Goal: Task Accomplishment & Management: Manage account settings

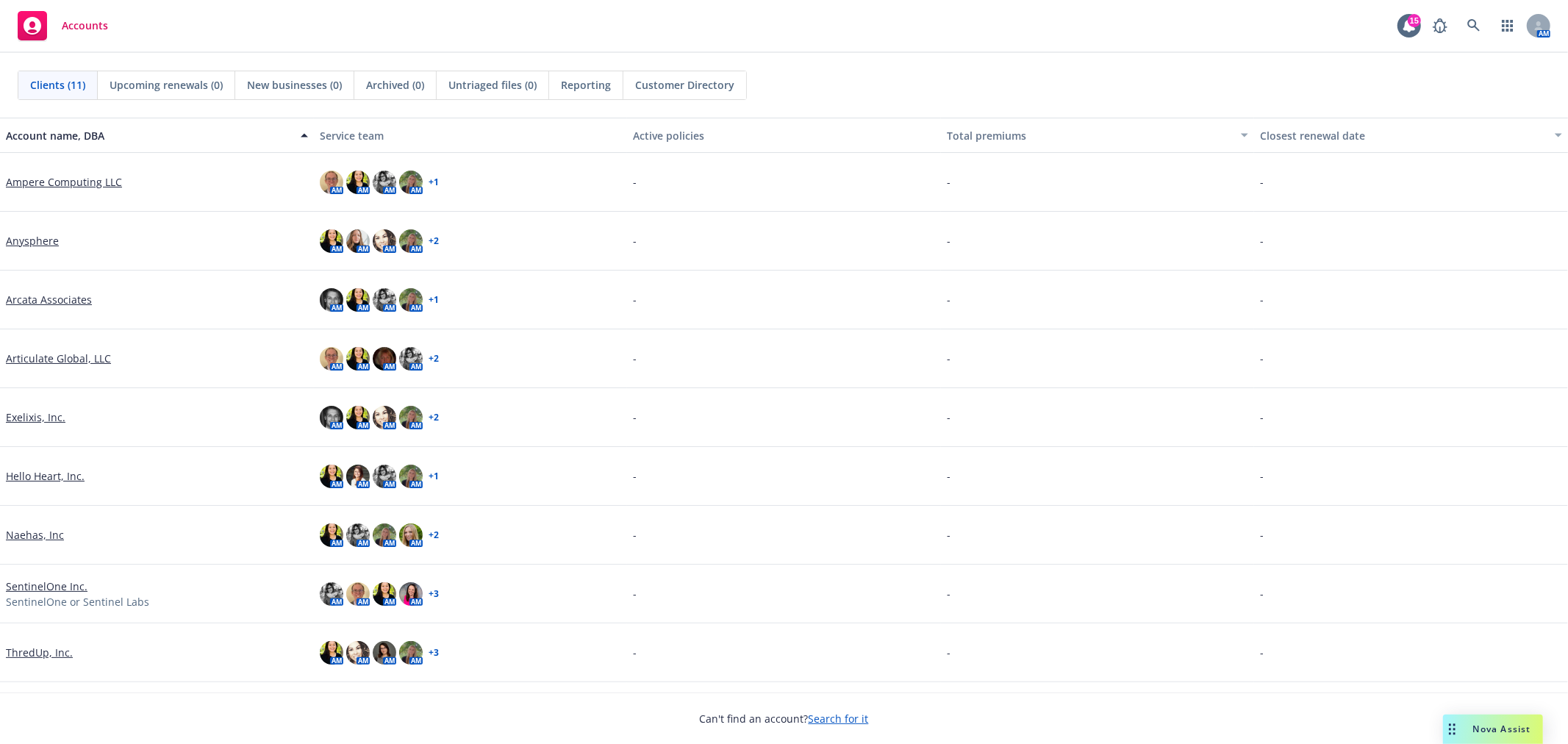
click at [50, 653] on link "ThredUp, Inc." at bounding box center [39, 652] width 67 height 15
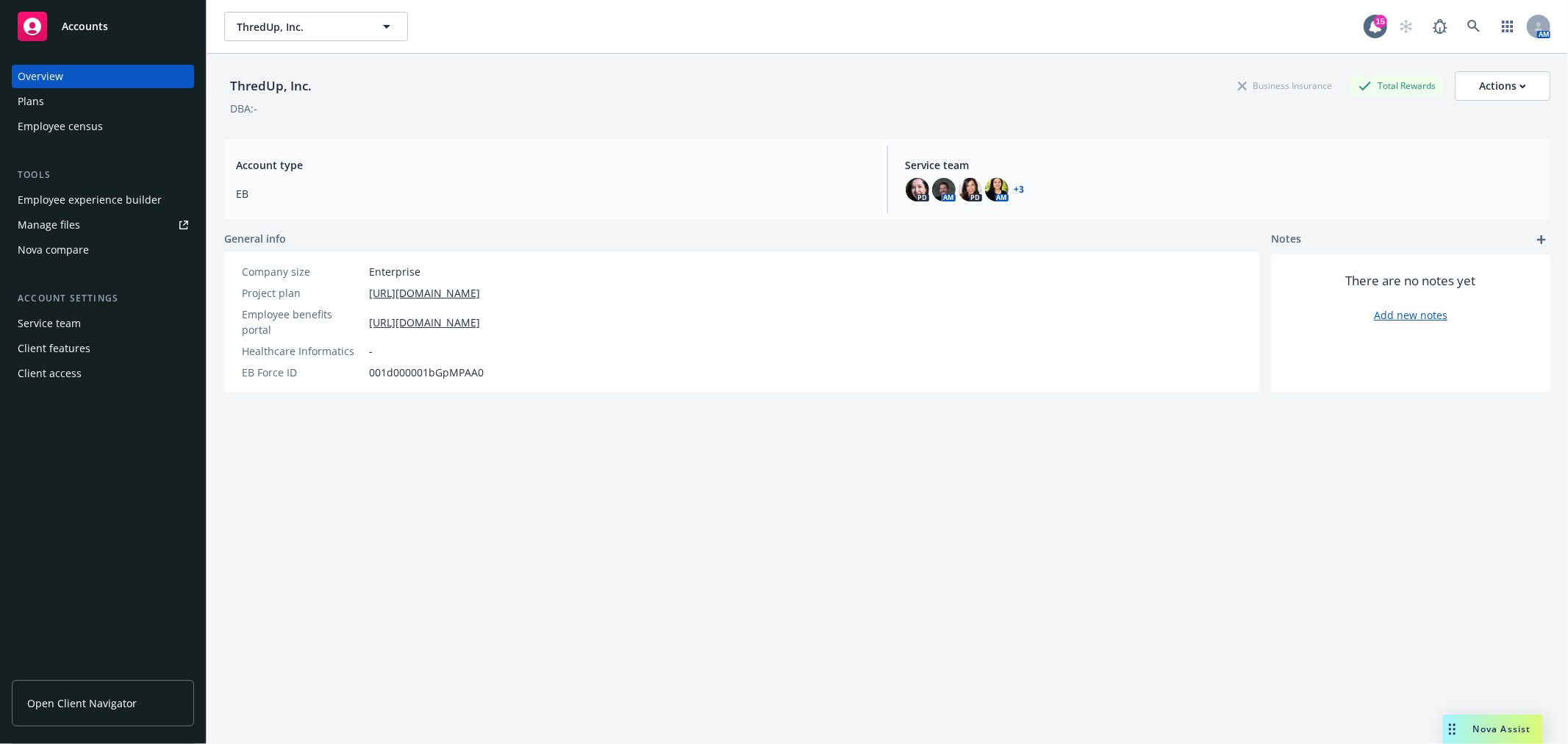
click at [118, 218] on link "Manage files" at bounding box center [103, 225] width 182 height 23
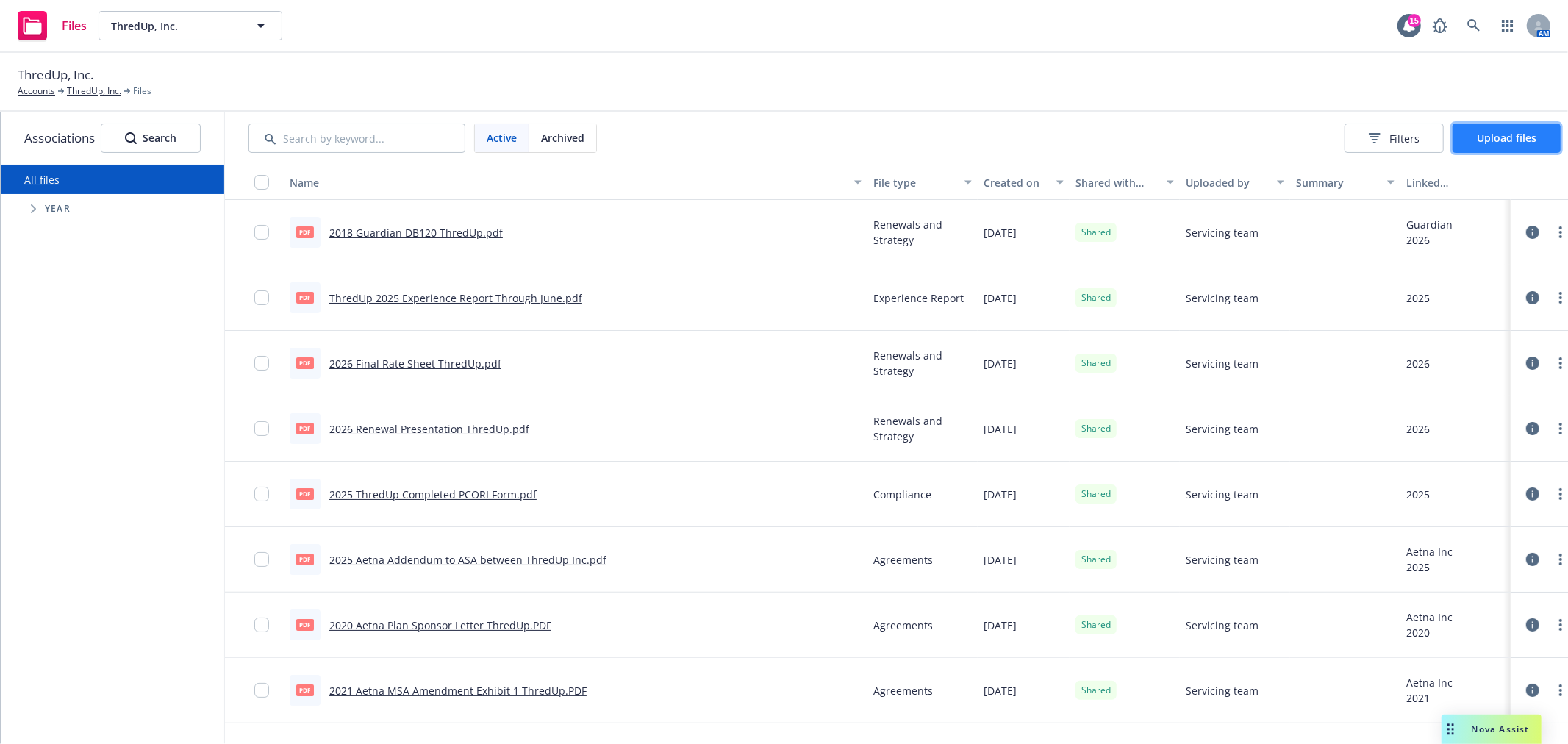
click at [1528, 134] on span "Upload files" at bounding box center [1507, 137] width 60 height 14
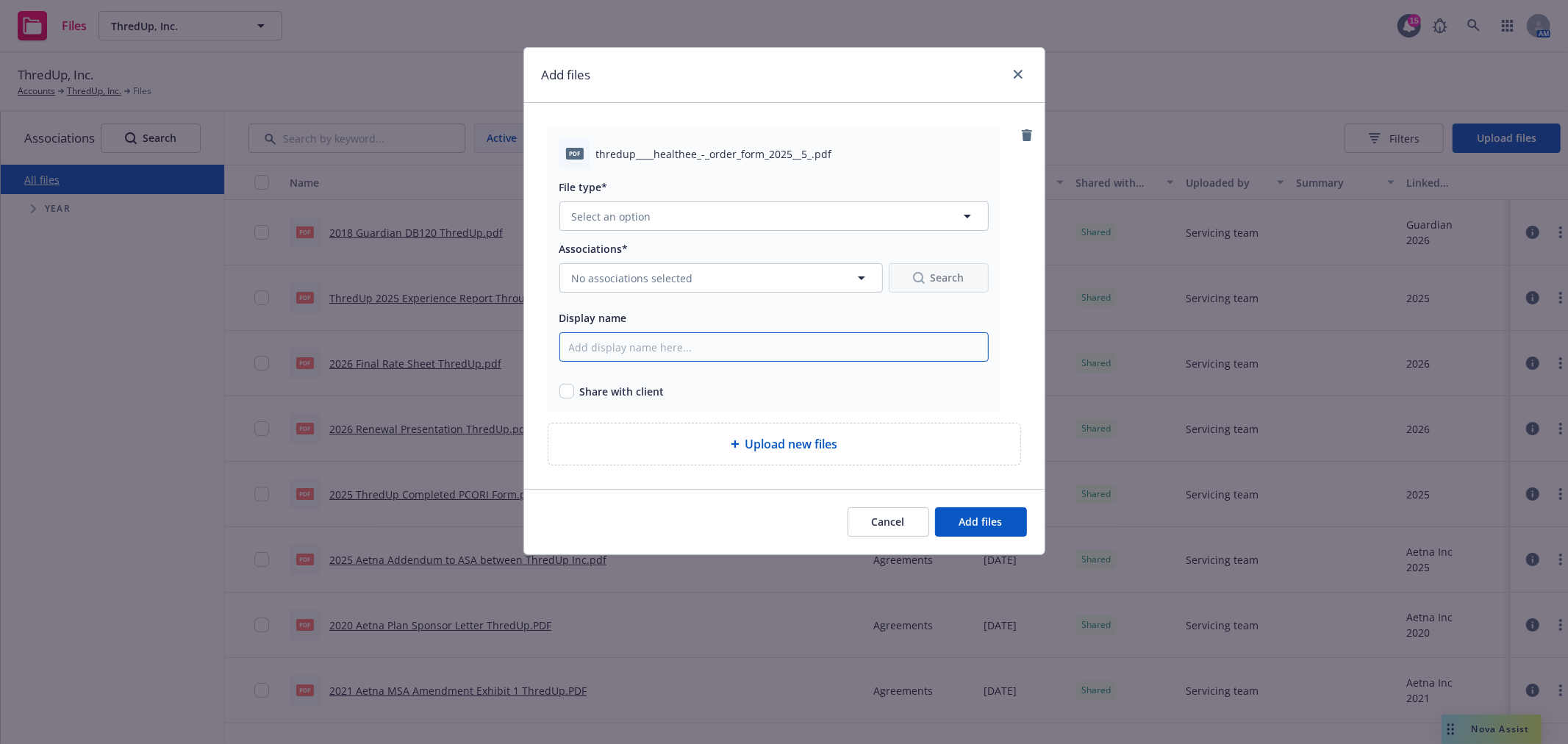
click at [681, 340] on input "Display name" at bounding box center [773, 347] width 430 height 29
drag, startPoint x: 825, startPoint y: 335, endPoint x: 484, endPoint y: 326, distance: 341.1
click at [484, 326] on div "Add files pdf thredup____healthee_-_order_form_2025__5_.pdf File type* Select a…" at bounding box center [784, 372] width 1568 height 744
type input "2026 Healthee Order Form ThredUp"
click at [567, 391] on input "checkbox" at bounding box center [566, 391] width 15 height 15
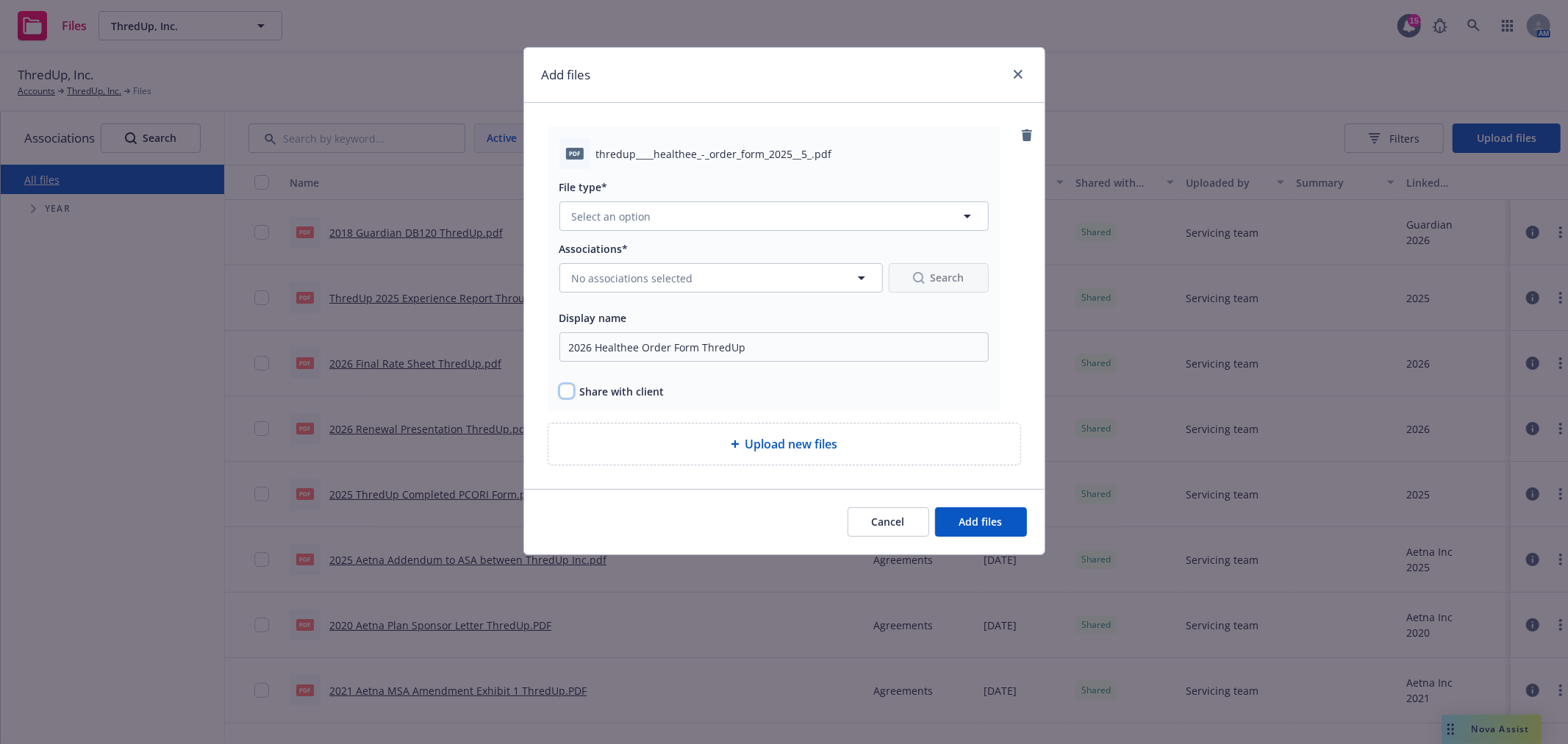
checkbox input "true"
click at [624, 264] on button "No associations selected" at bounding box center [721, 277] width 324 height 29
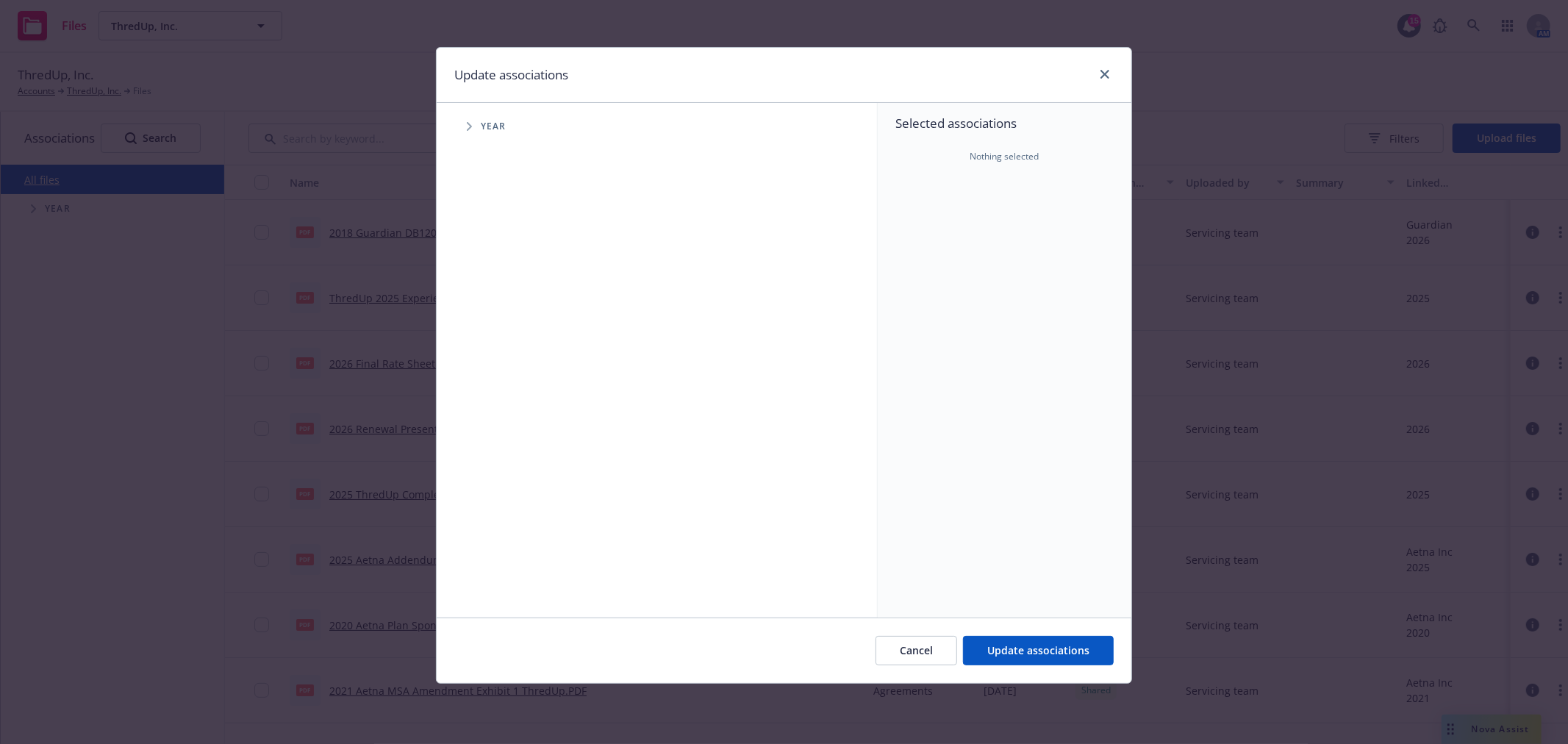
click at [462, 127] on span "Tree Example" at bounding box center [468, 126] width 23 height 23
click at [503, 361] on input "Tree Example" at bounding box center [506, 361] width 15 height 15
checkbox input "true"
drag, startPoint x: 1065, startPoint y: 645, endPoint x: 931, endPoint y: 520, distance: 183.3
click at [1065, 644] on span "Update associations" at bounding box center [1038, 649] width 102 height 14
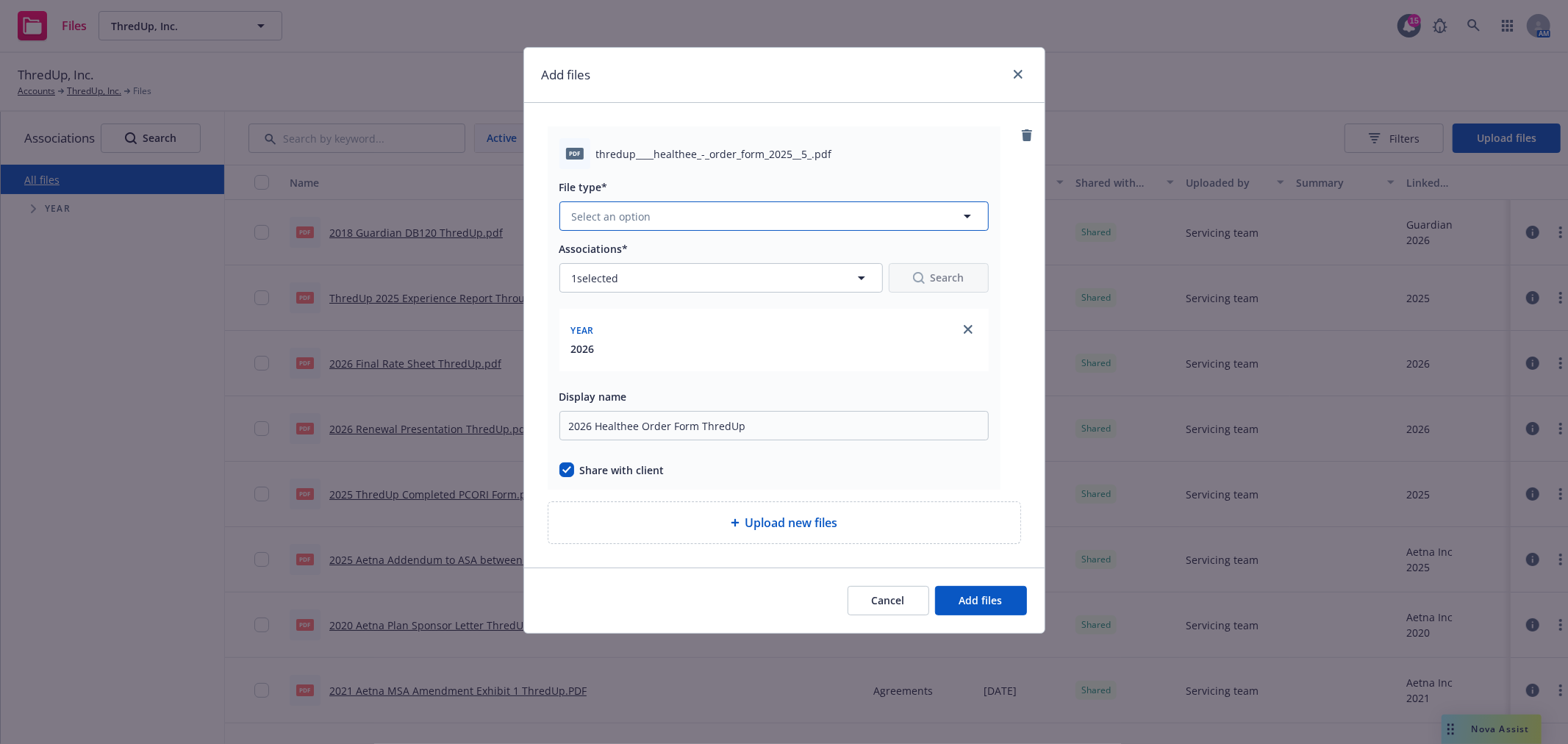
click at [688, 214] on button "Select an option" at bounding box center [773, 216] width 430 height 29
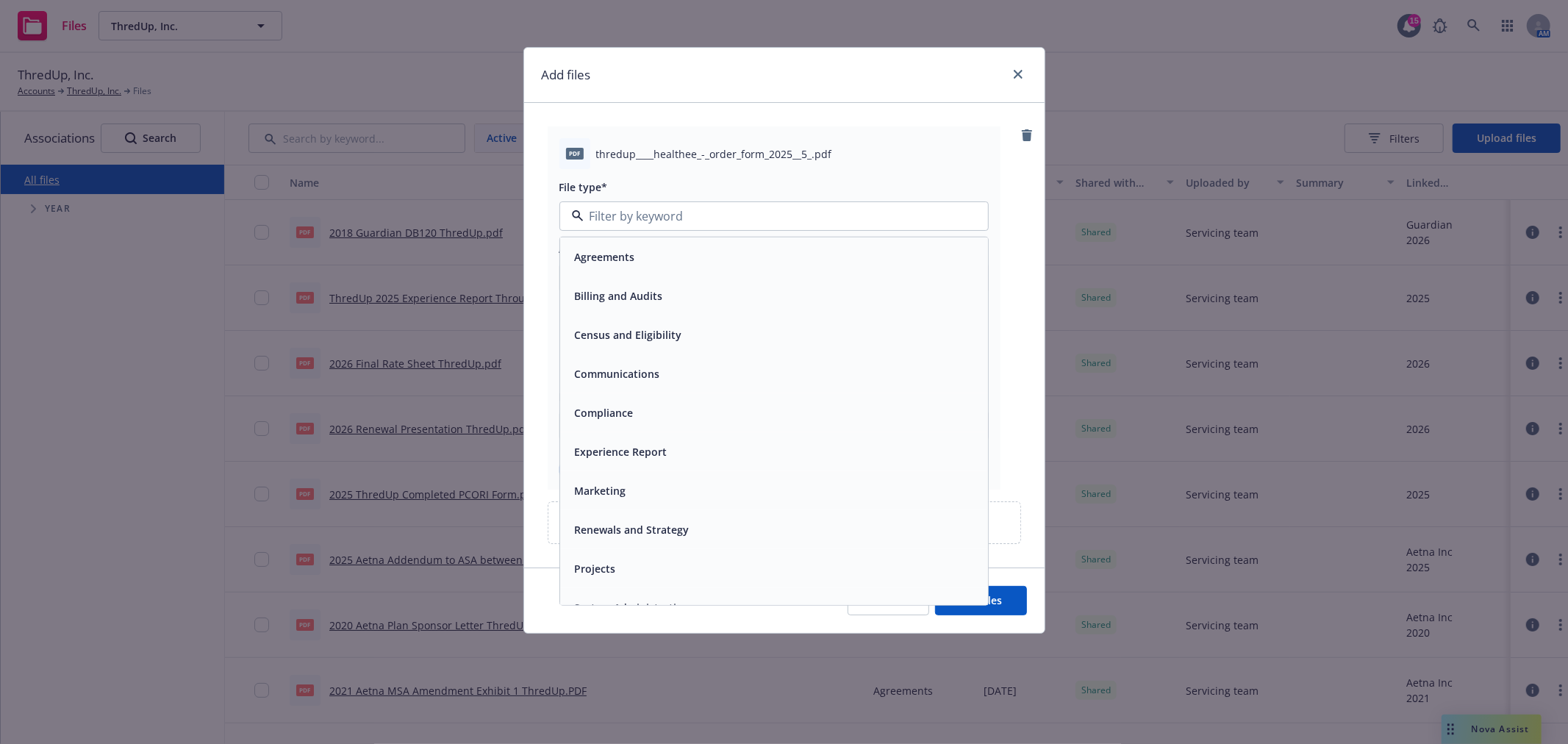
click at [672, 276] on div "Agreements" at bounding box center [773, 256] width 428 height 39
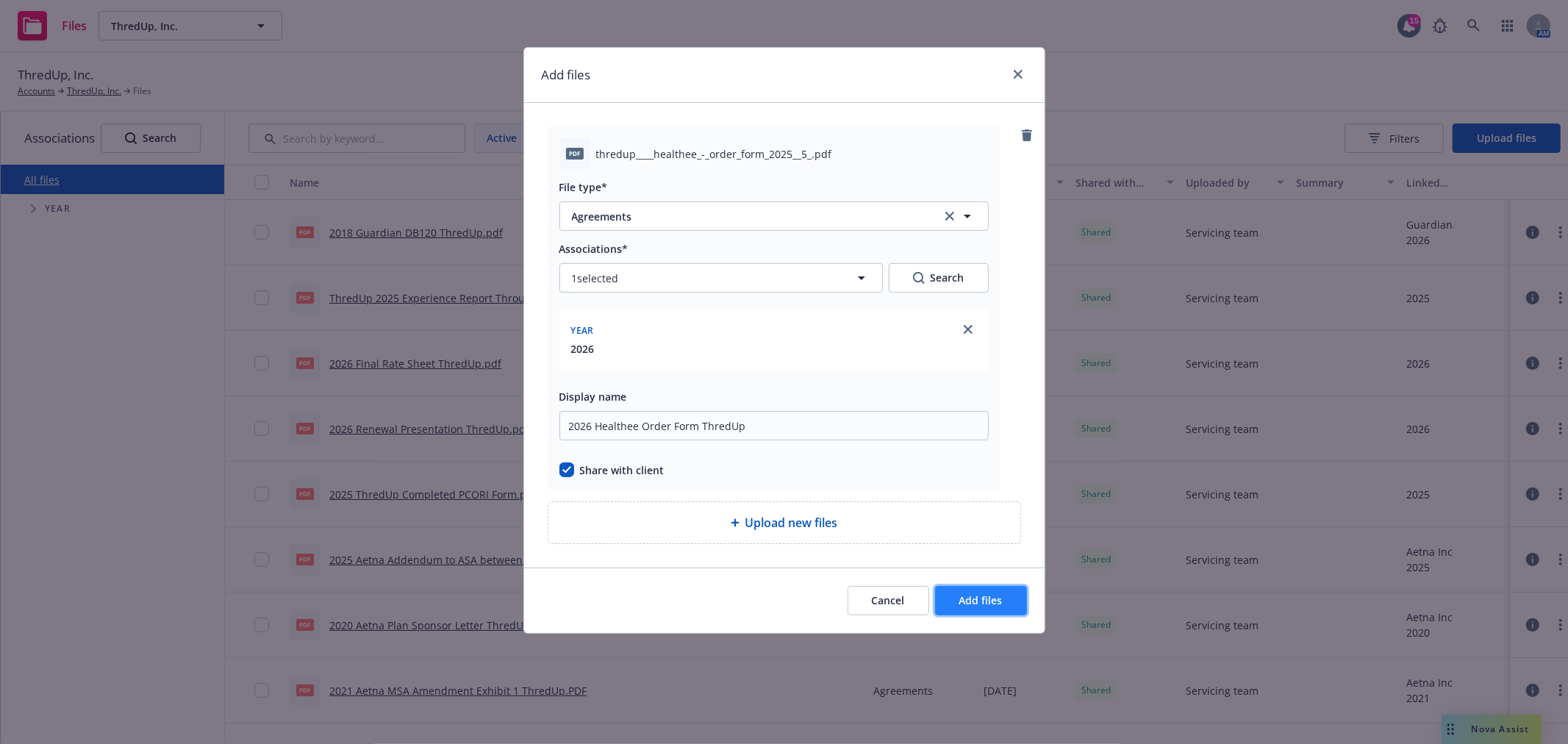
click at [985, 590] on button "Add files" at bounding box center [981, 600] width 92 height 29
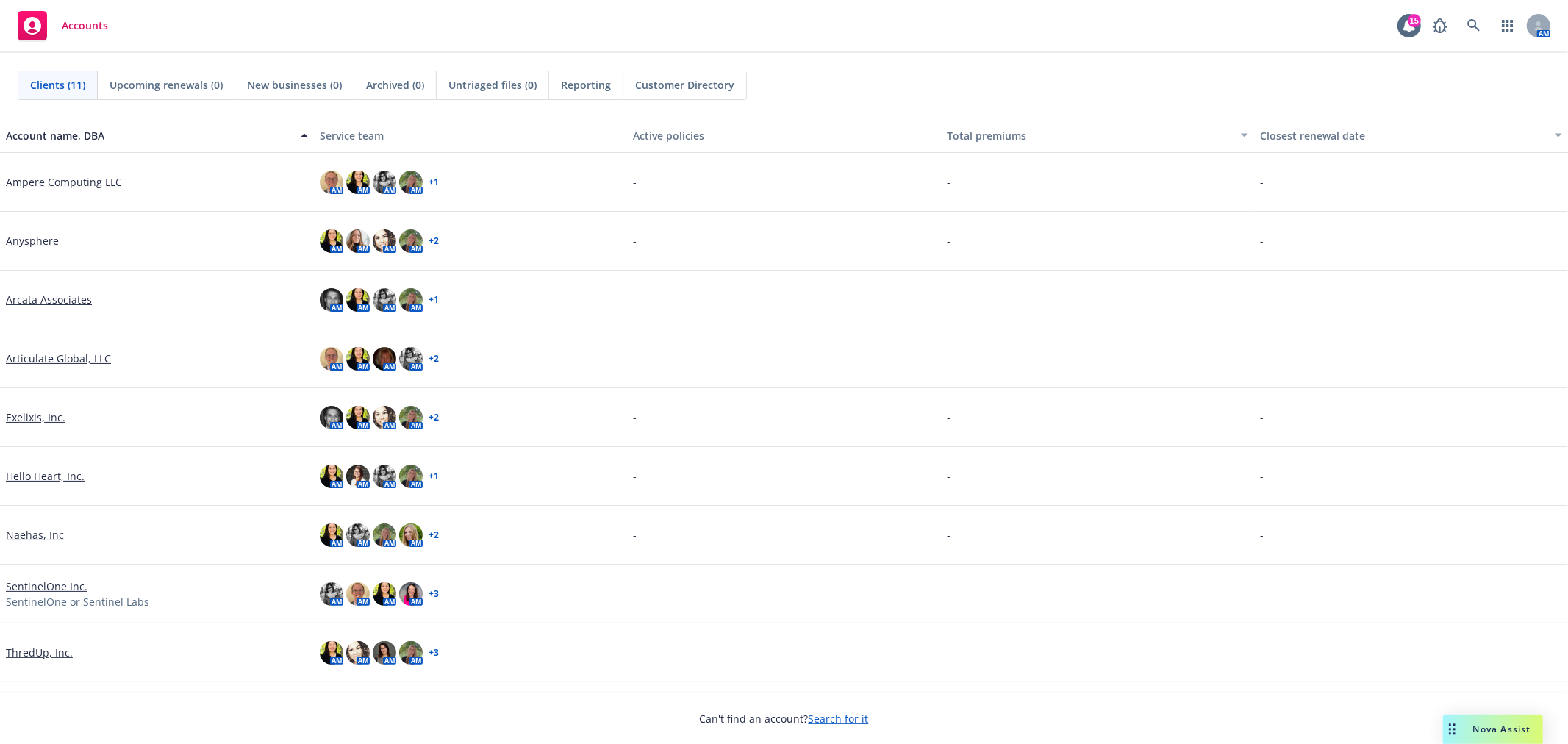
click at [59, 584] on link "SentinelOne Inc." at bounding box center [46, 585] width 82 height 15
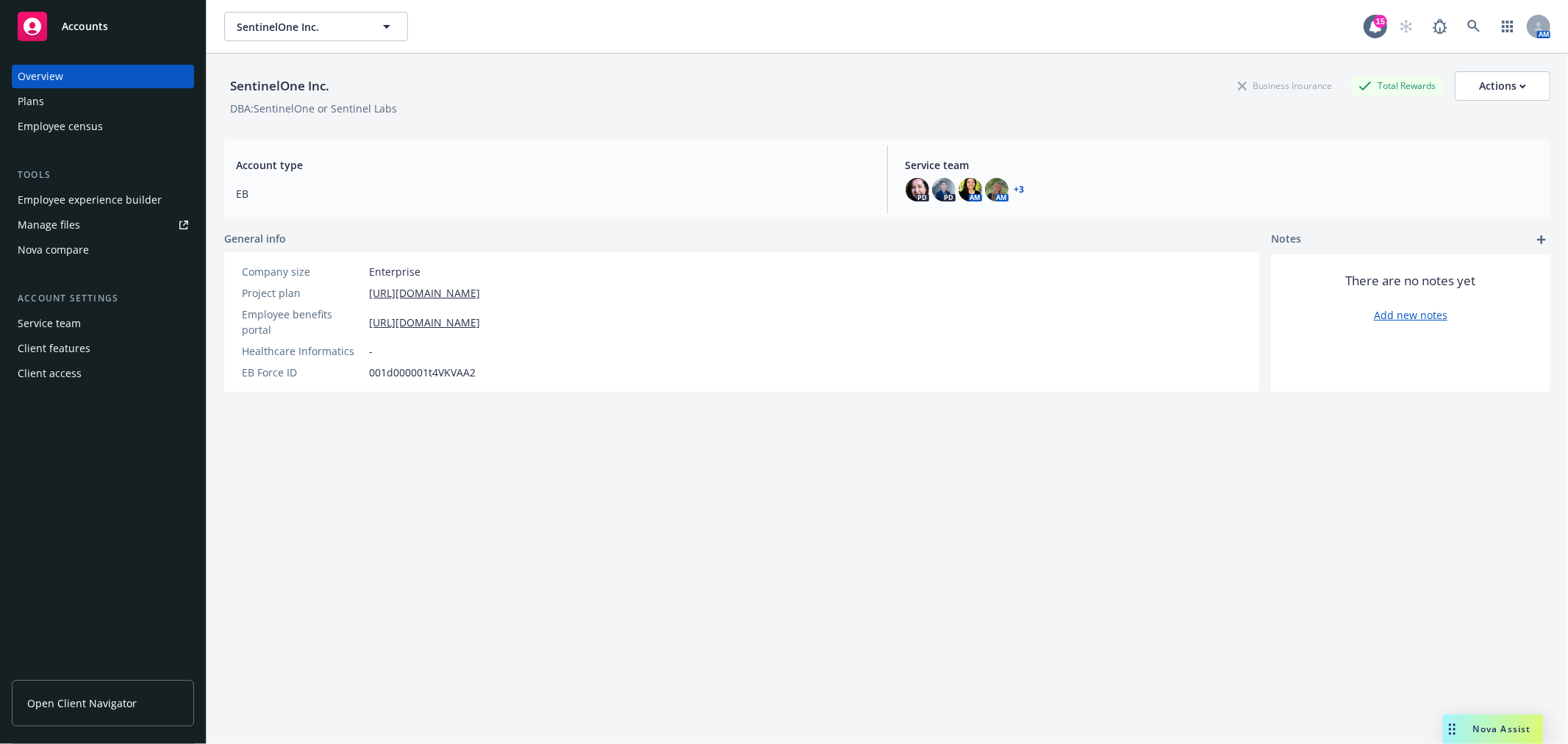
click at [122, 228] on link "Manage files" at bounding box center [103, 225] width 182 height 23
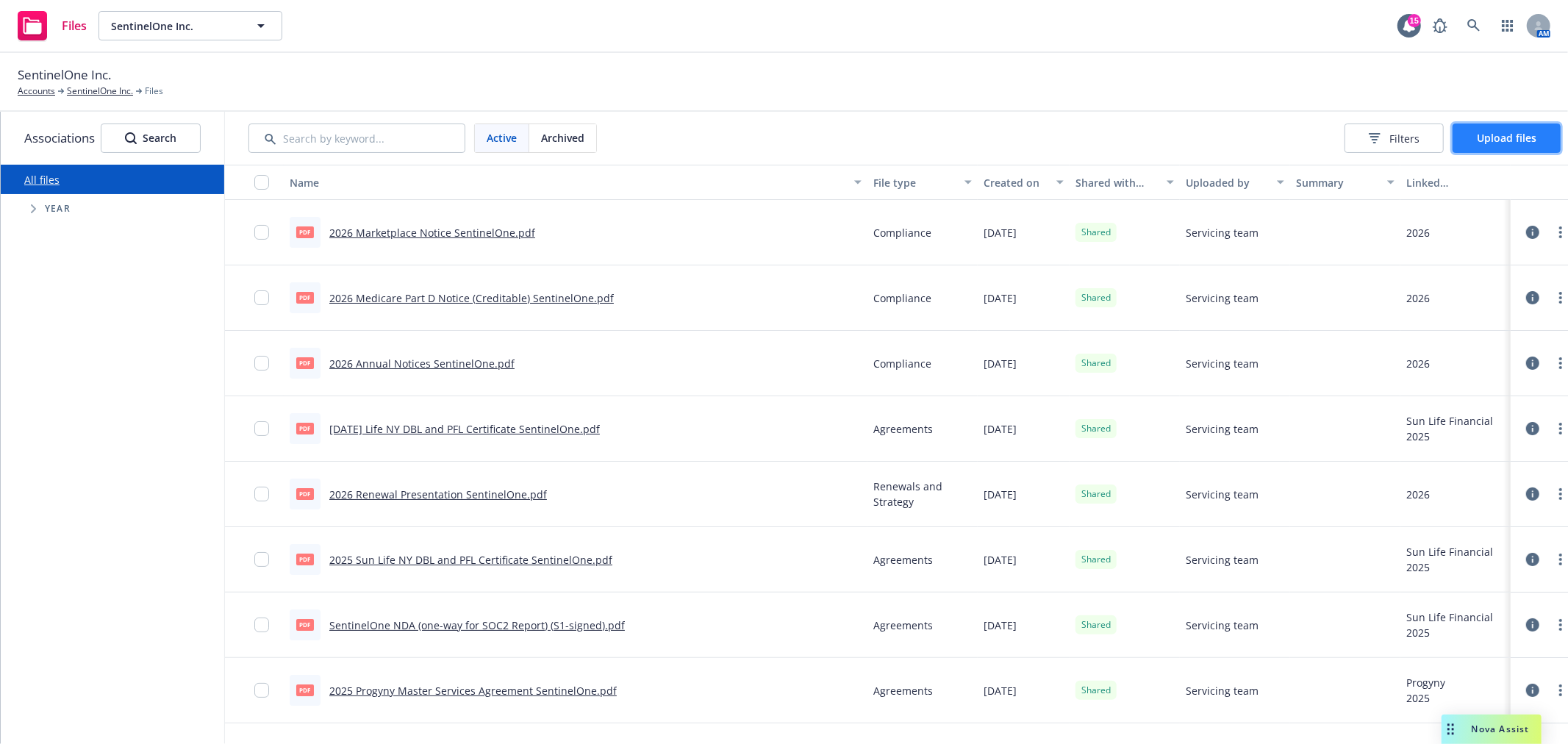
click at [1509, 135] on span "Upload files" at bounding box center [1507, 137] width 60 height 14
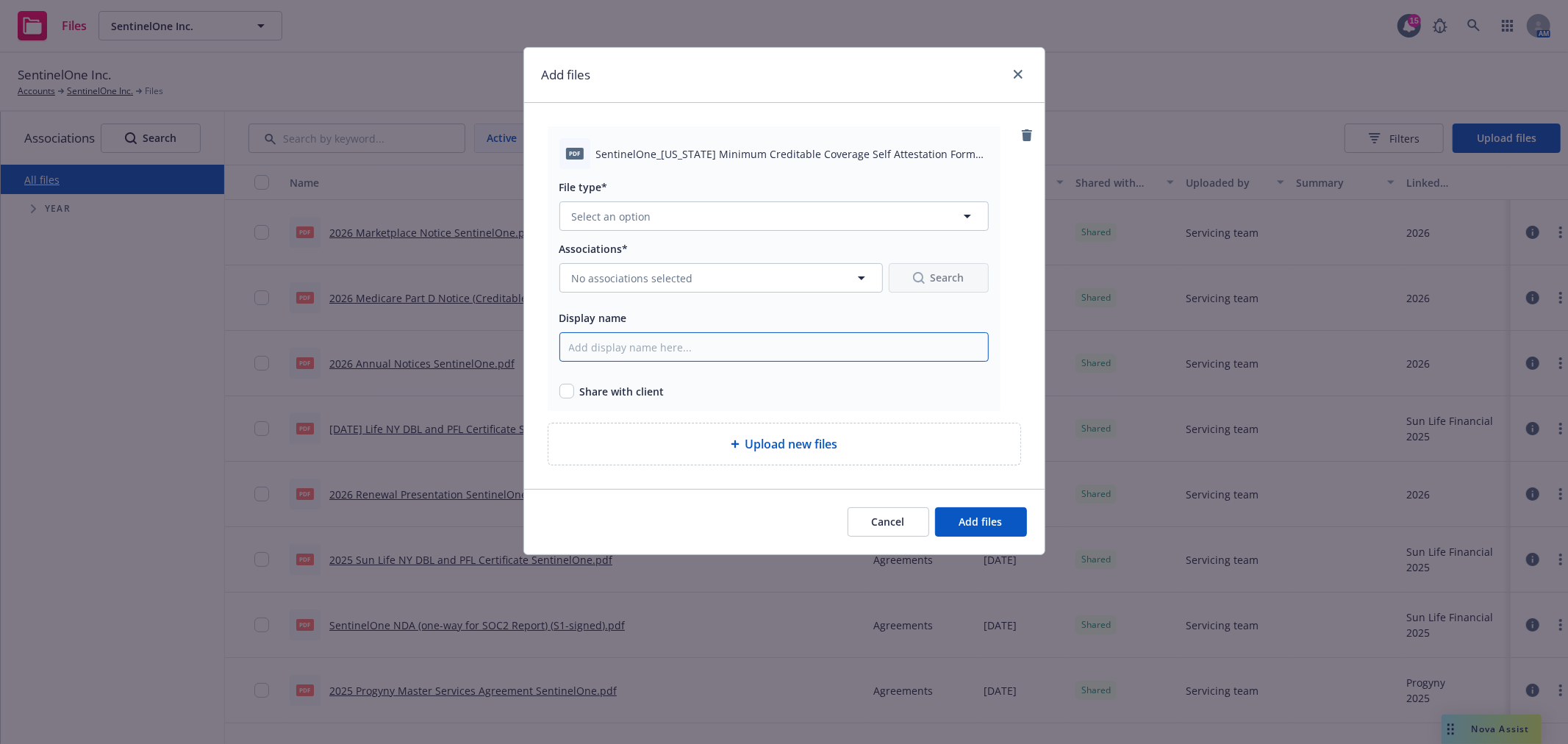
click at [689, 350] on input "Display name" at bounding box center [773, 347] width 430 height 29
paste input "2026 Cigna Massachusetts Minimum Creditable Coverage Self Attestation Form Sent…"
type input "2026 Cigna Massachusetts Minimum Creditable Coverage Self Attestation Form Sent…"
click at [560, 386] on input "checkbox" at bounding box center [566, 391] width 15 height 15
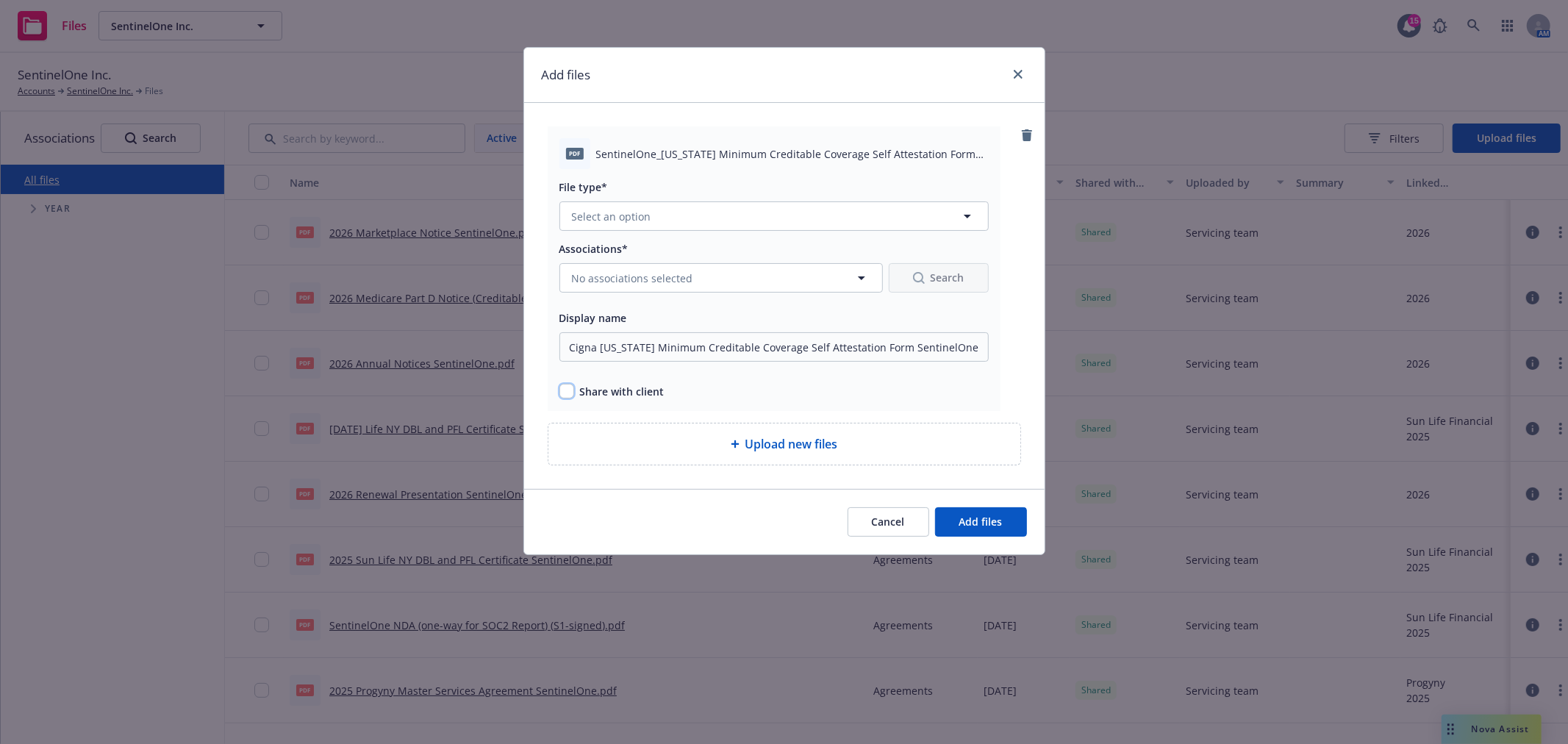
checkbox input "true"
click at [648, 277] on span "No associations selected" at bounding box center [633, 277] width 121 height 15
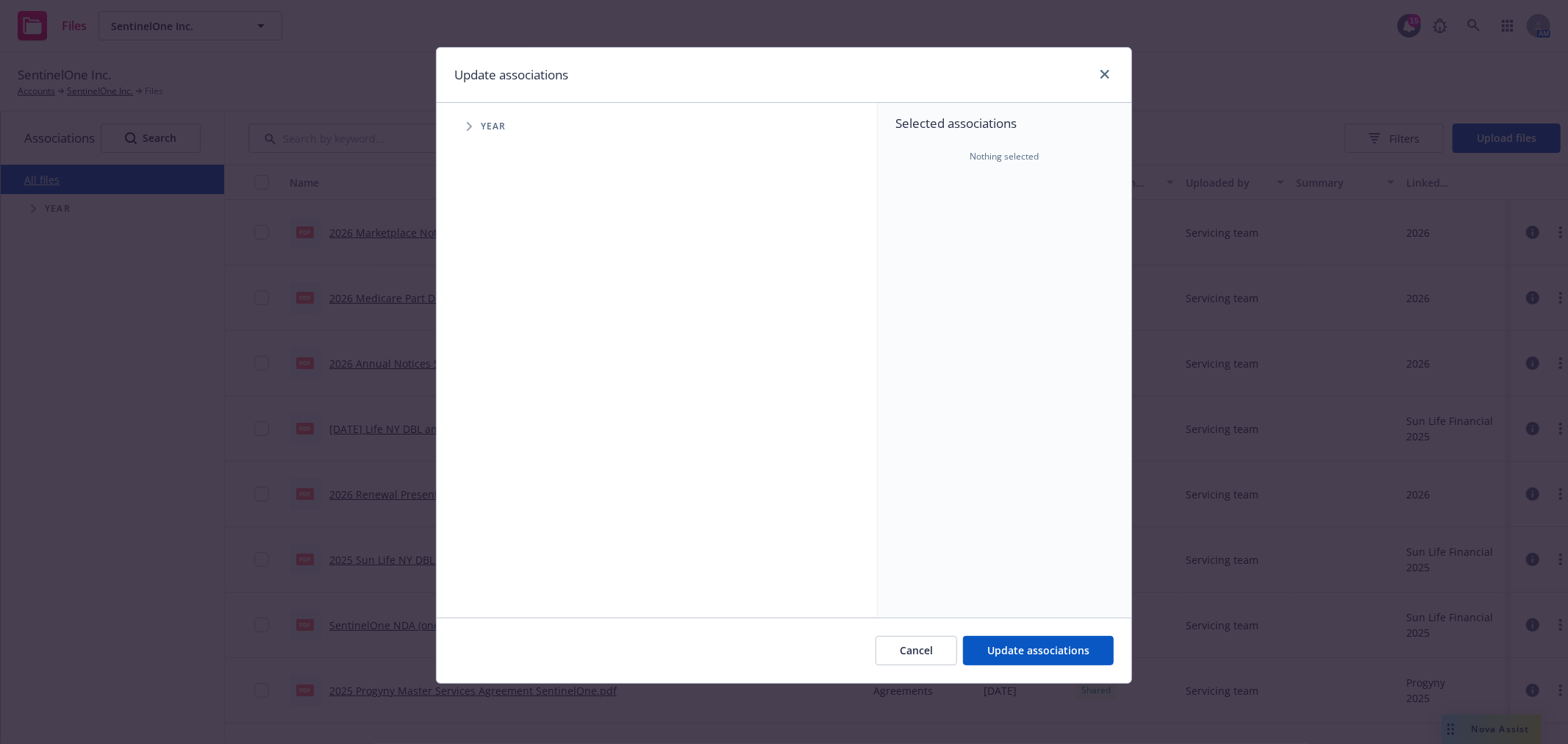
click at [467, 128] on icon "Tree Example" at bounding box center [469, 126] width 6 height 9
drag, startPoint x: 505, startPoint y: 358, endPoint x: 537, endPoint y: 366, distance: 33.0
click at [505, 360] on input "Tree Example" at bounding box center [506, 361] width 15 height 15
checkbox input "true"
click at [1018, 636] on button "Update associations" at bounding box center [1038, 650] width 150 height 29
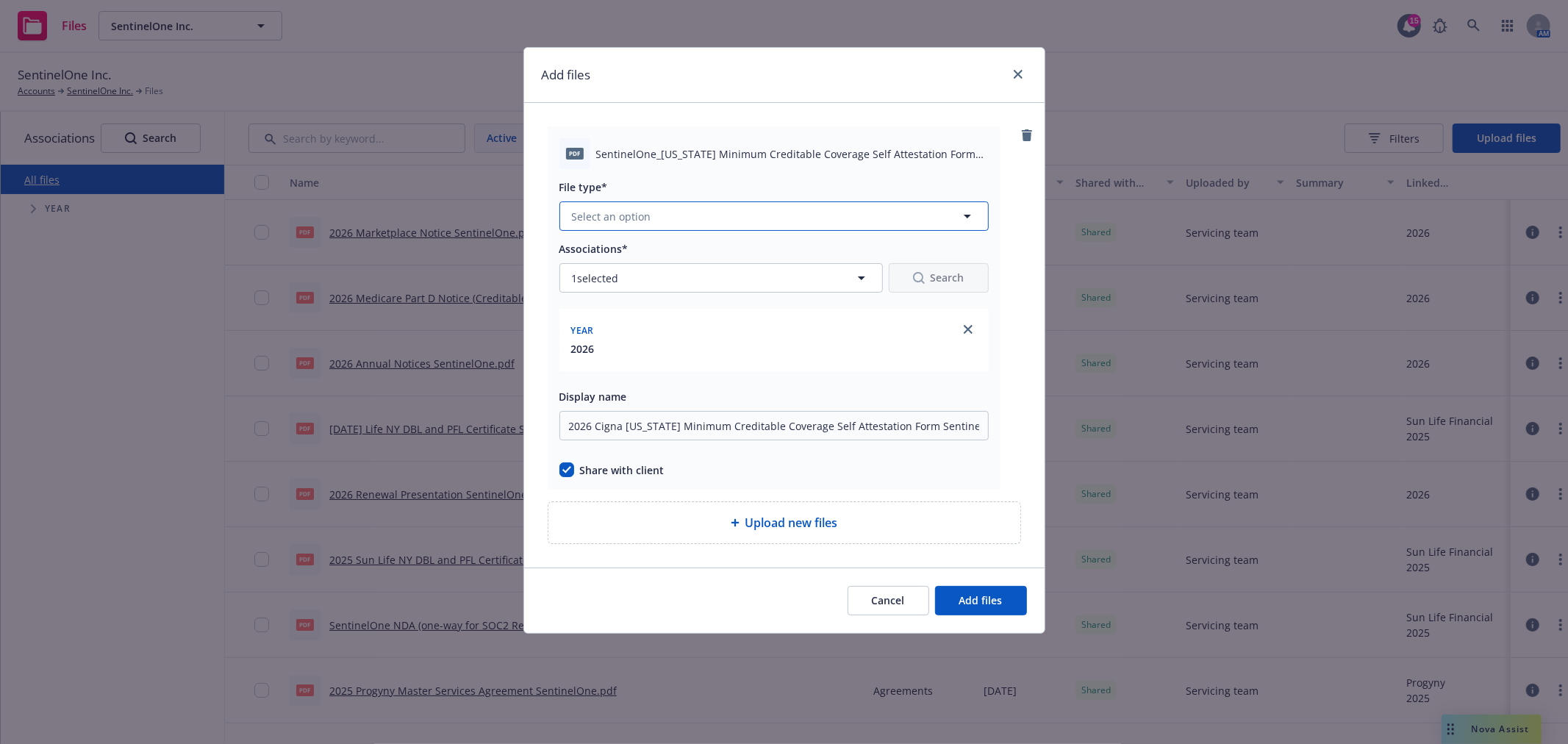
click at [629, 204] on button "Select an option" at bounding box center [773, 216] width 430 height 29
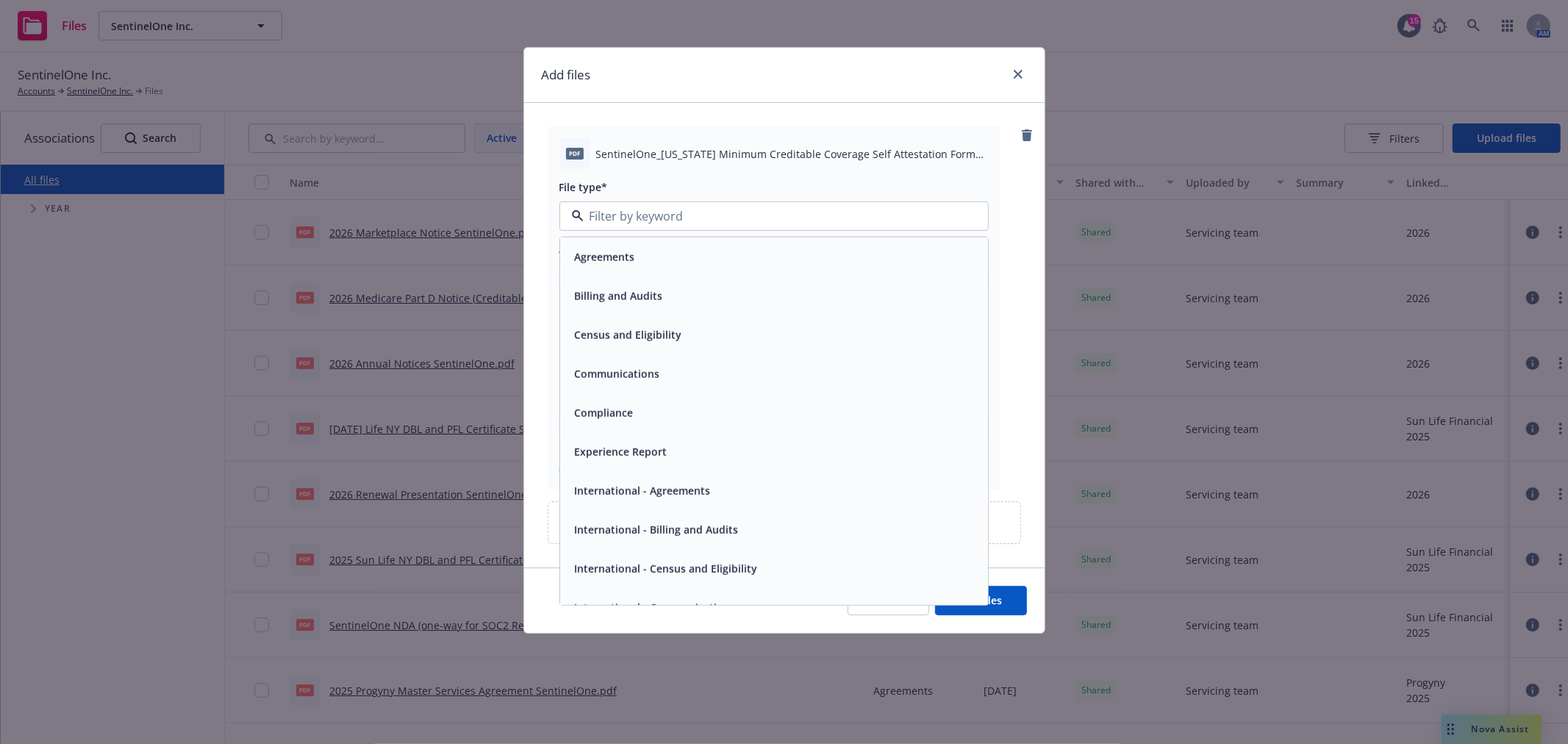
click at [653, 267] on div "Agreements" at bounding box center [773, 256] width 410 height 21
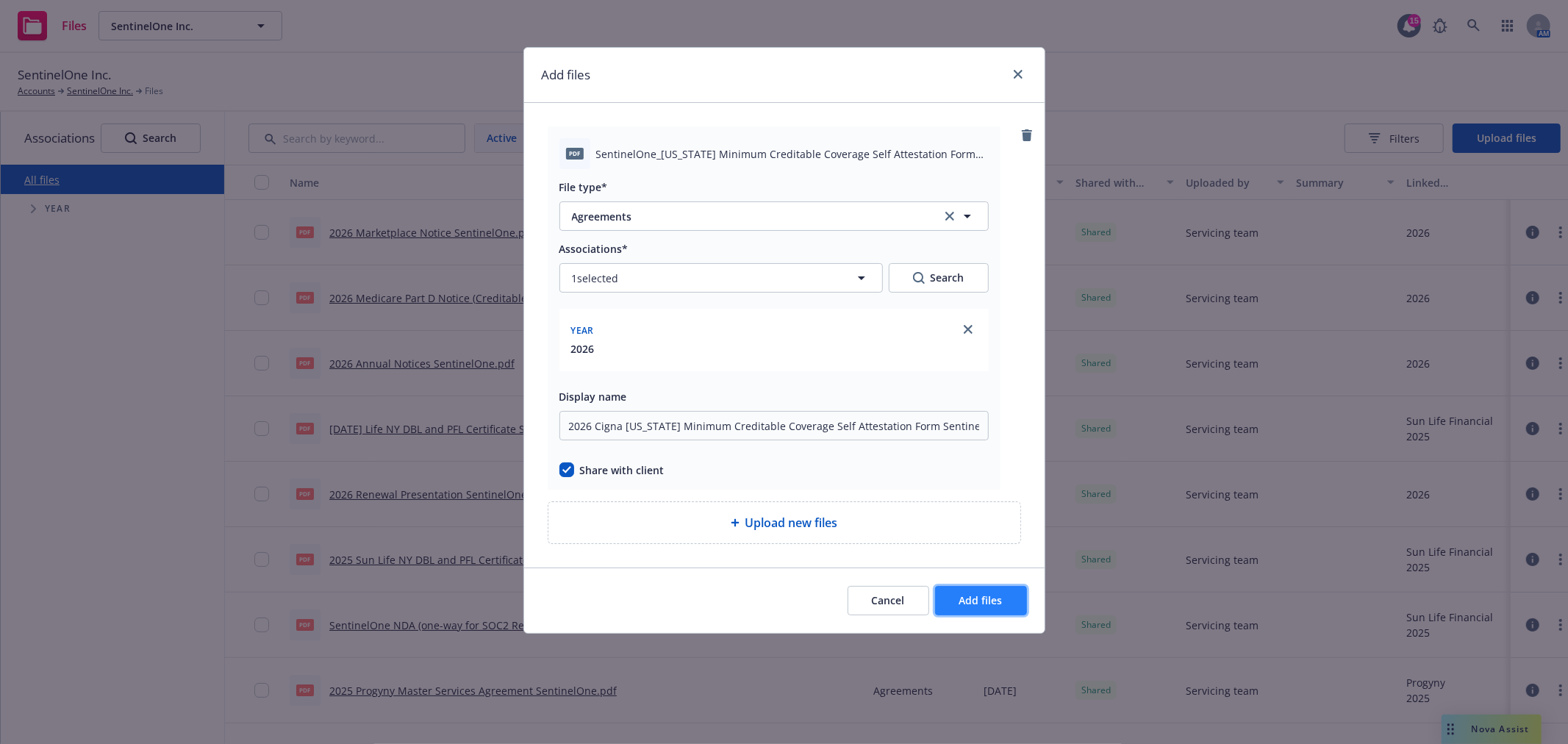
click at [993, 611] on button "Add files" at bounding box center [981, 600] width 92 height 29
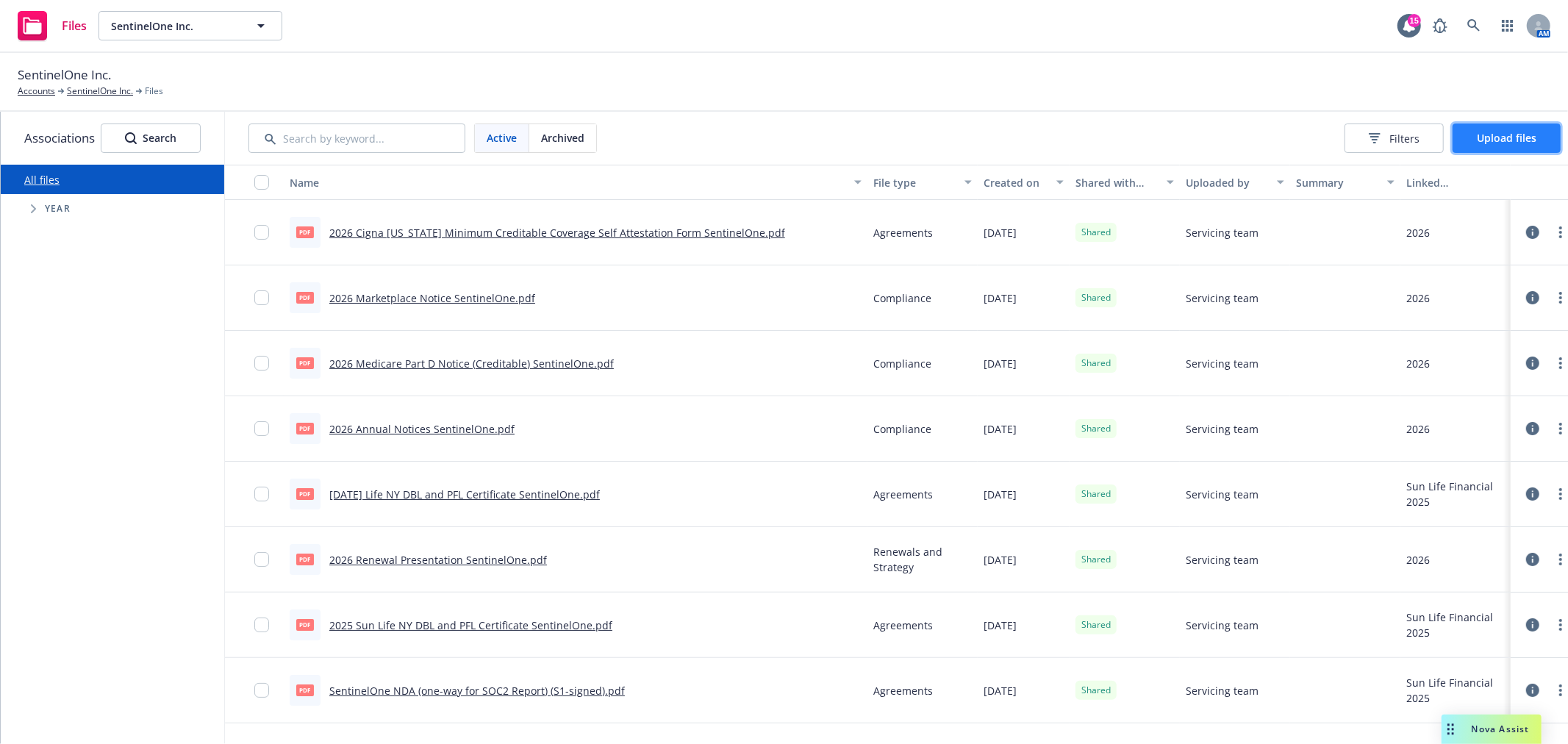
click at [1510, 138] on span "Upload files" at bounding box center [1507, 137] width 60 height 14
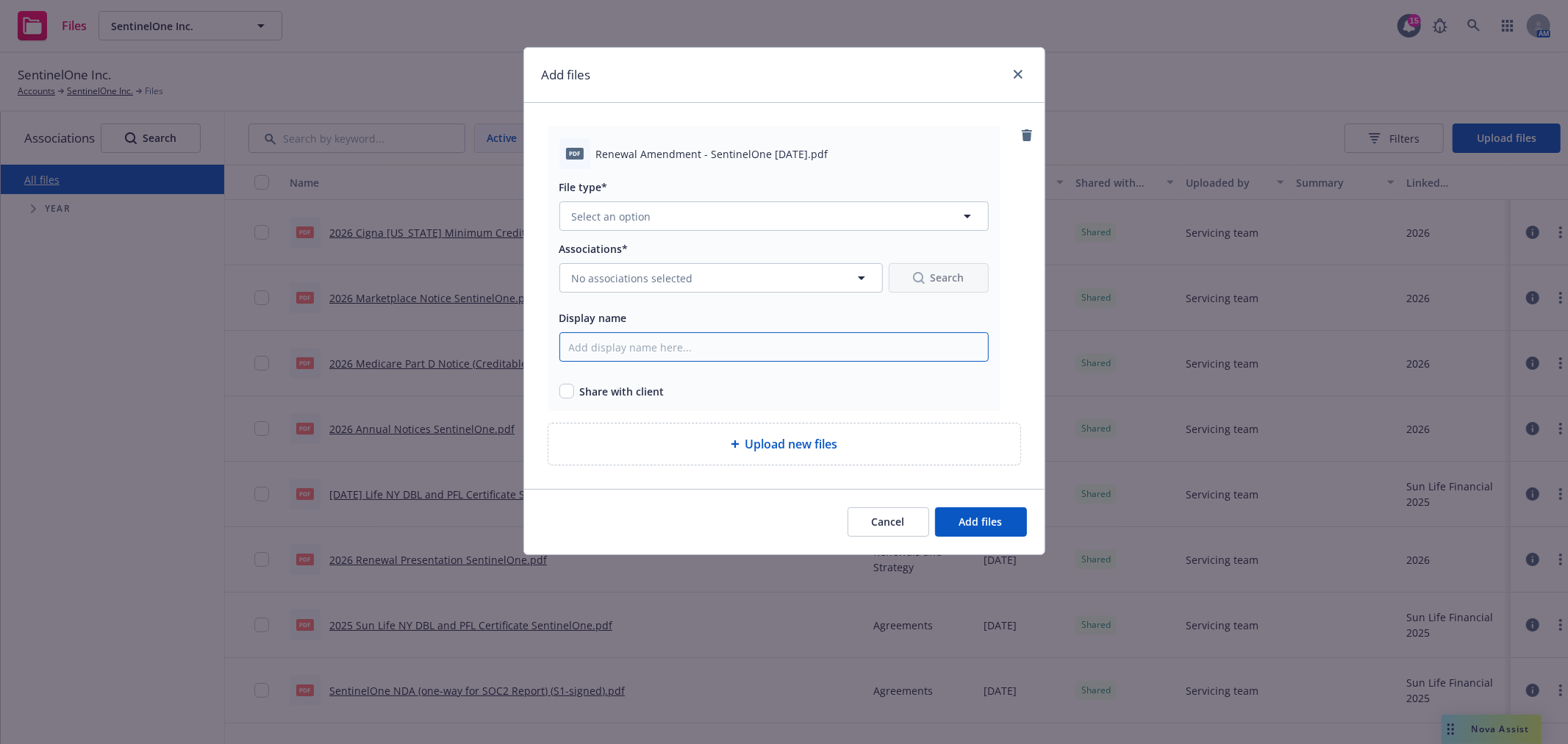
drag, startPoint x: 688, startPoint y: 339, endPoint x: 688, endPoint y: 326, distance: 13.0
click at [688, 339] on input "Display name" at bounding box center [773, 347] width 430 height 29
drag, startPoint x: 834, startPoint y: 346, endPoint x: 562, endPoint y: 348, distance: 272.0
click at [562, 348] on input "2026 Cigna Renewal Amendment SentinelOne" at bounding box center [773, 347] width 430 height 29
type input "2026 Cigna Renewal Amendment SentinelOne"
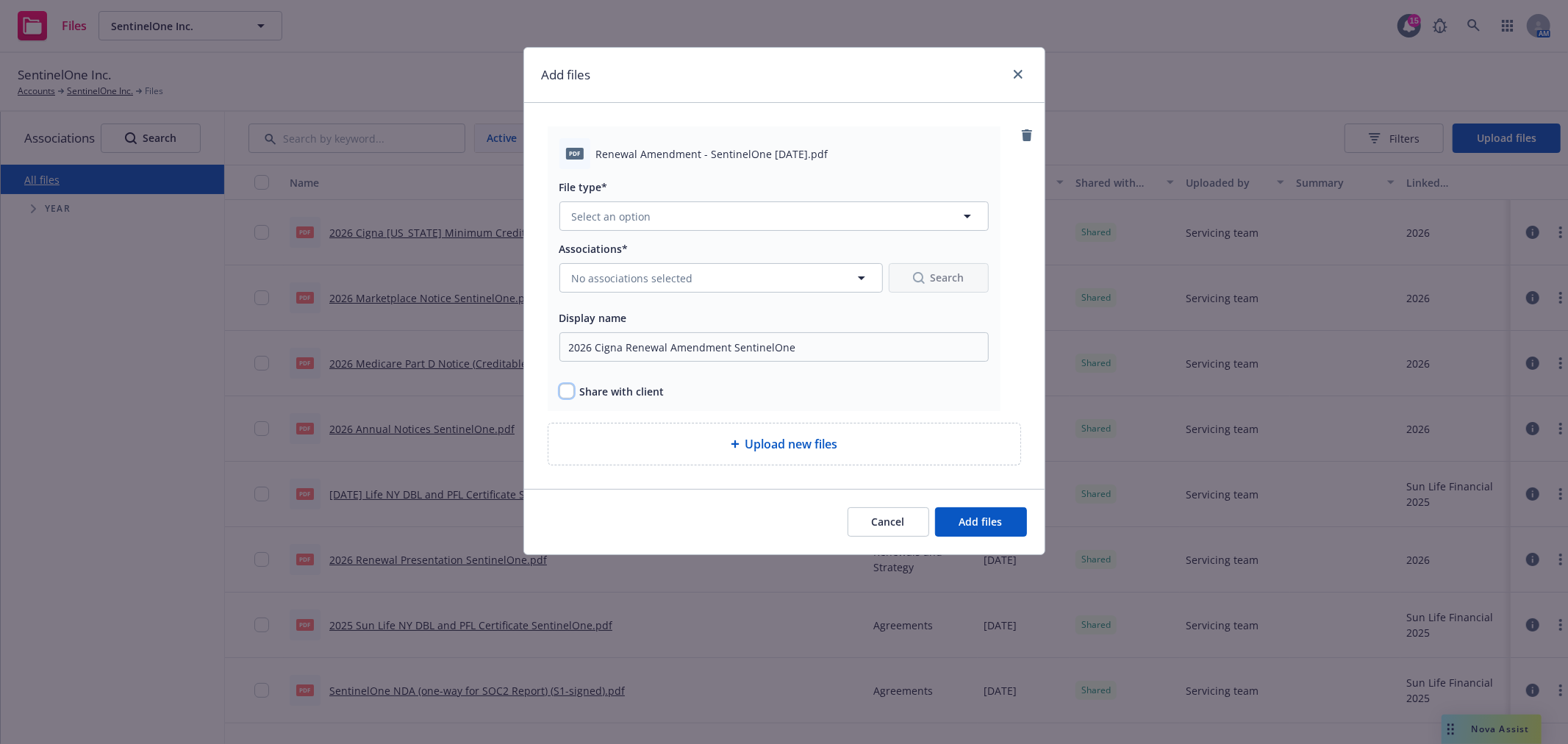
click at [561, 395] on input "checkbox" at bounding box center [566, 391] width 15 height 15
checkbox input "true"
click at [641, 275] on span "No associations selected" at bounding box center [633, 277] width 121 height 15
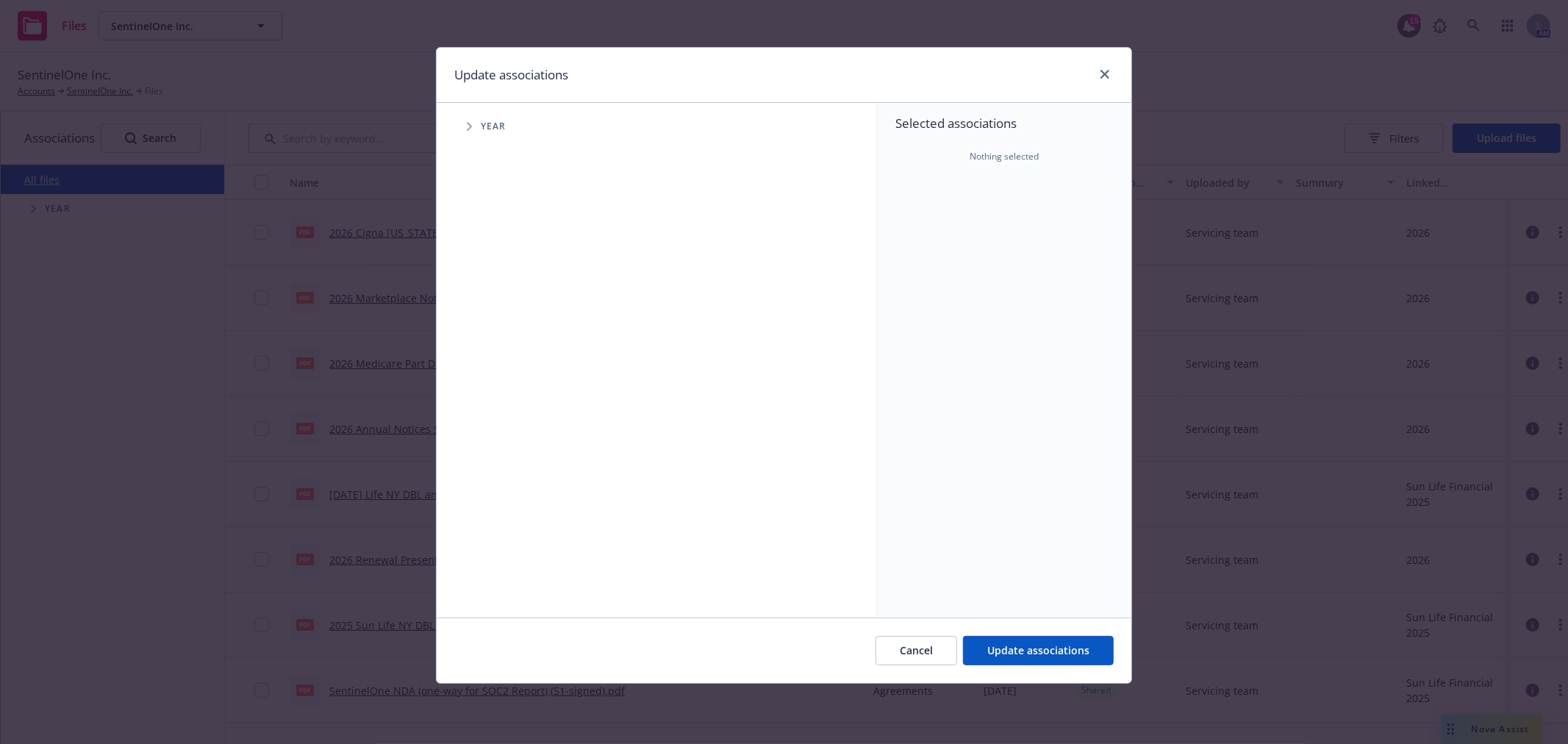
click at [474, 133] on span "Tree Example" at bounding box center [468, 126] width 23 height 23
click at [507, 366] on input "Tree Example" at bounding box center [506, 361] width 15 height 15
checkbox input "true"
click at [489, 360] on icon "Tree Example" at bounding box center [488, 361] width 6 height 9
click at [508, 391] on icon "Tree Example" at bounding box center [506, 393] width 6 height 9
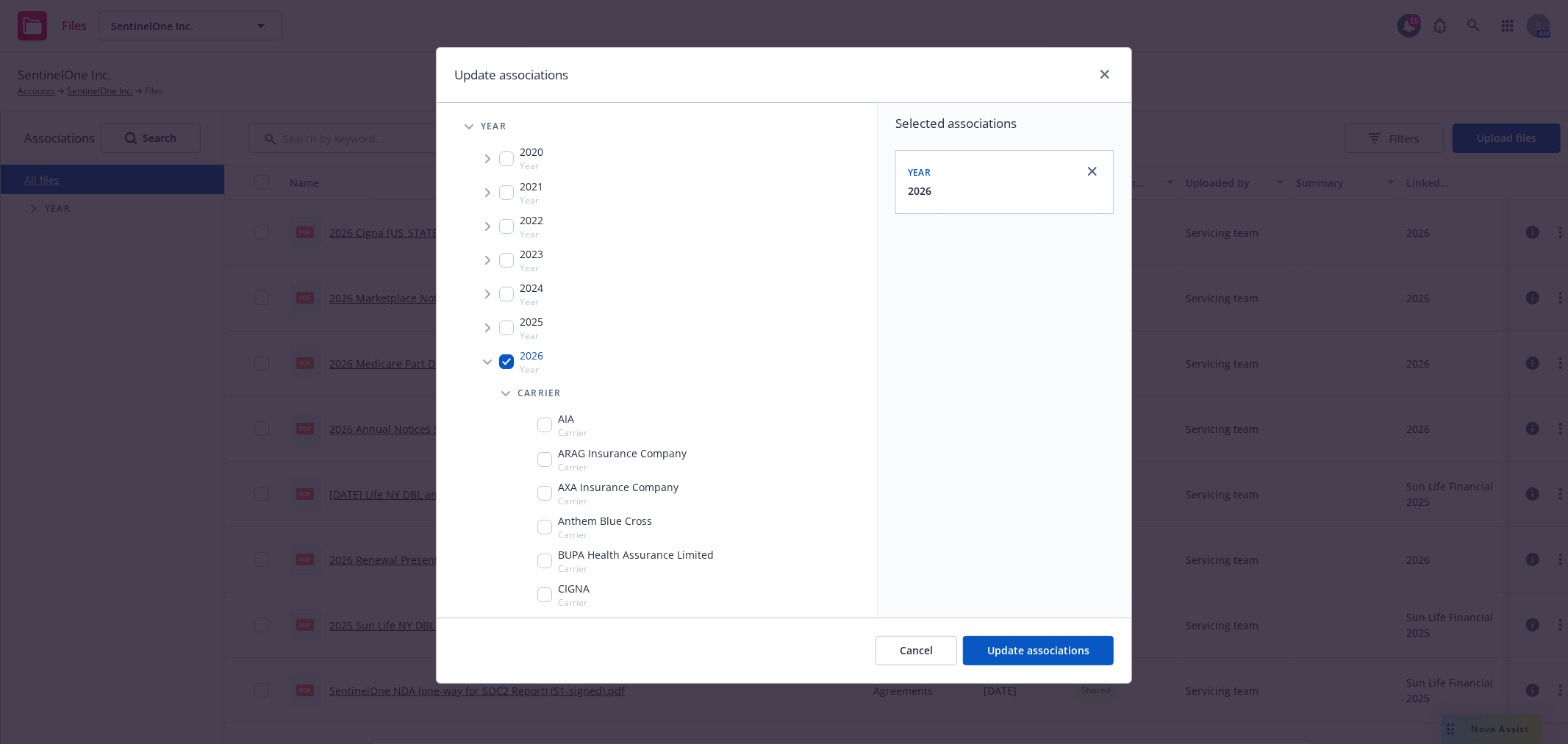
click at [547, 591] on input "Tree Example" at bounding box center [545, 594] width 15 height 15
checkbox input "true"
click at [1019, 657] on button "Update associations" at bounding box center [1038, 650] width 150 height 29
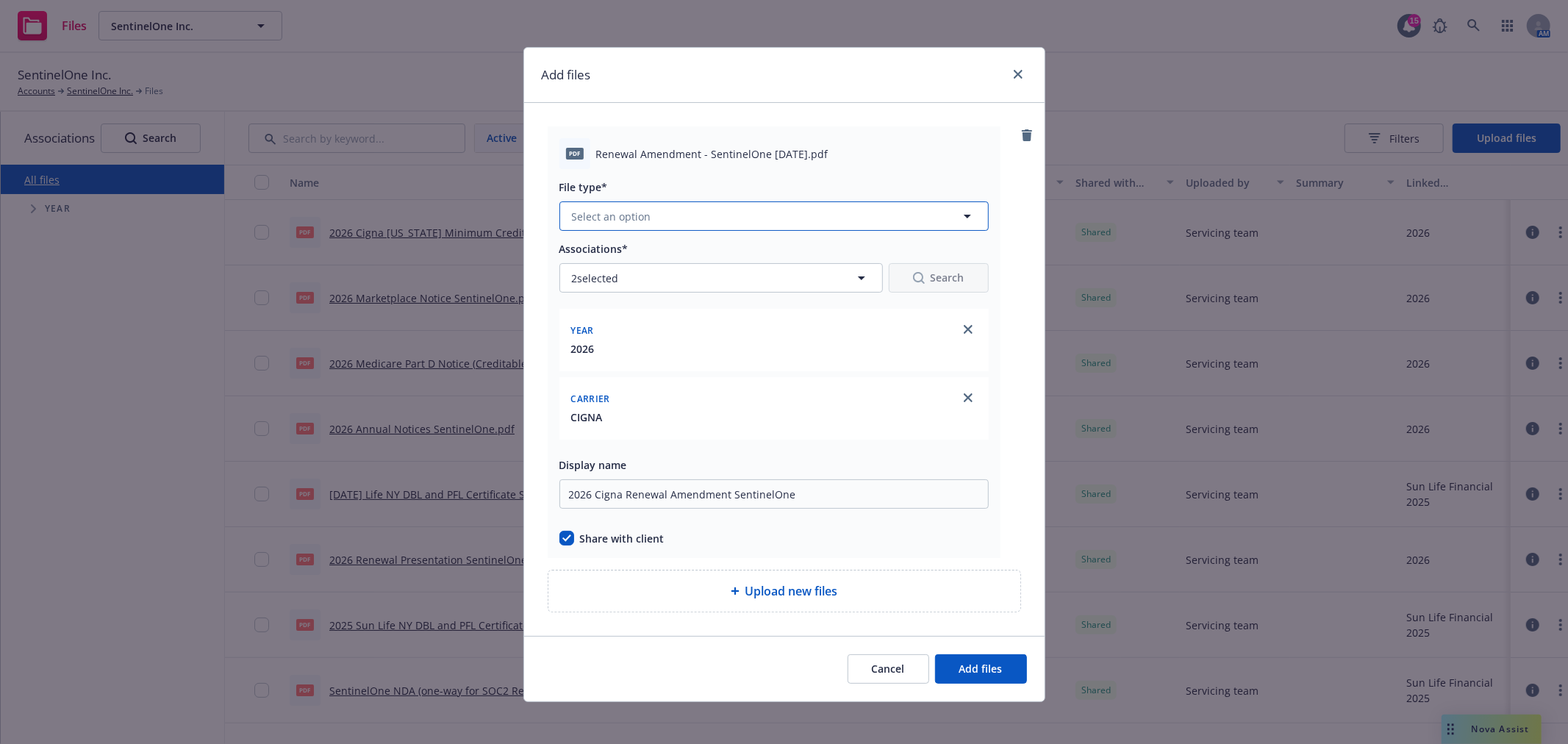
click at [739, 222] on button "Select an option" at bounding box center [773, 216] width 430 height 29
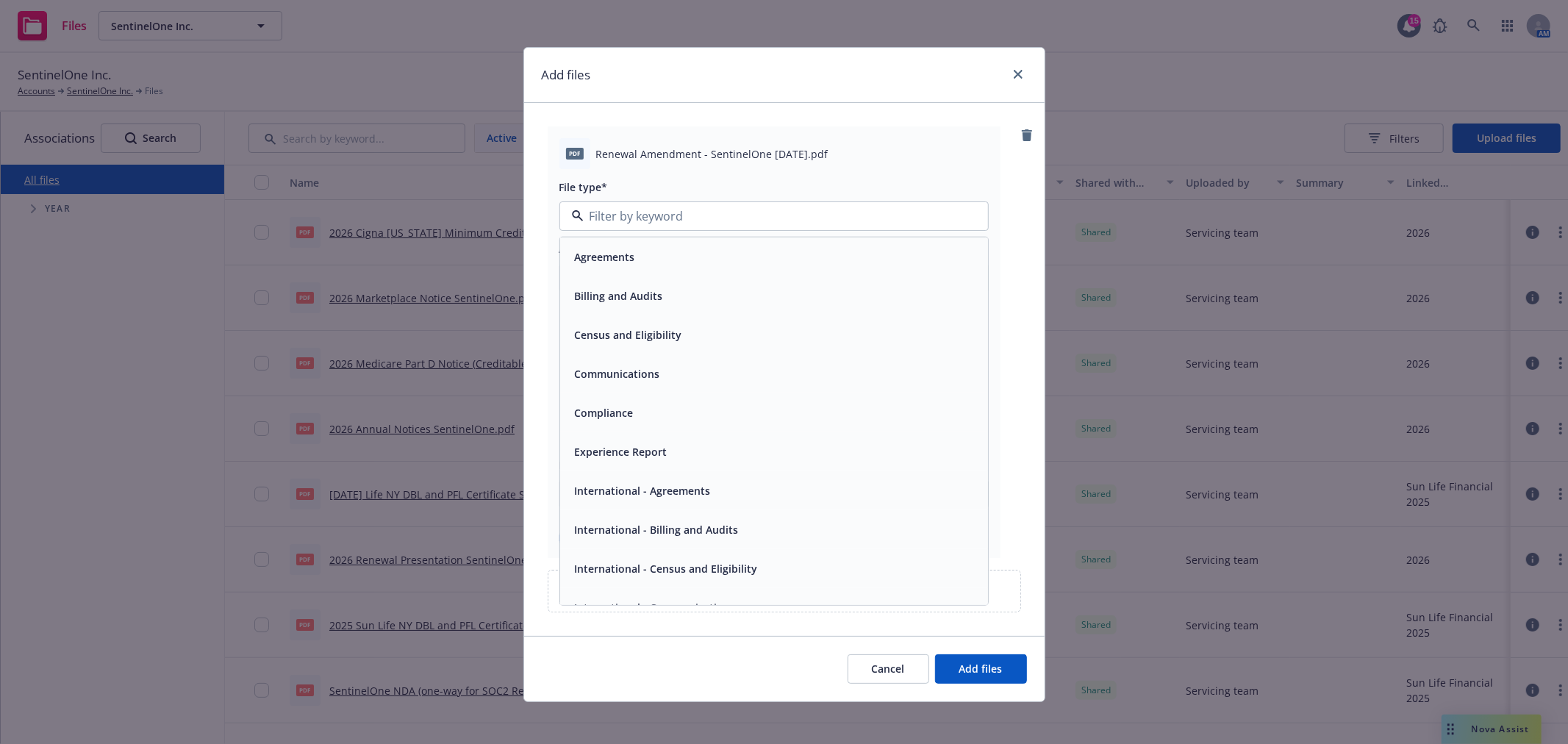
click at [678, 269] on div "Agreements" at bounding box center [773, 256] width 428 height 39
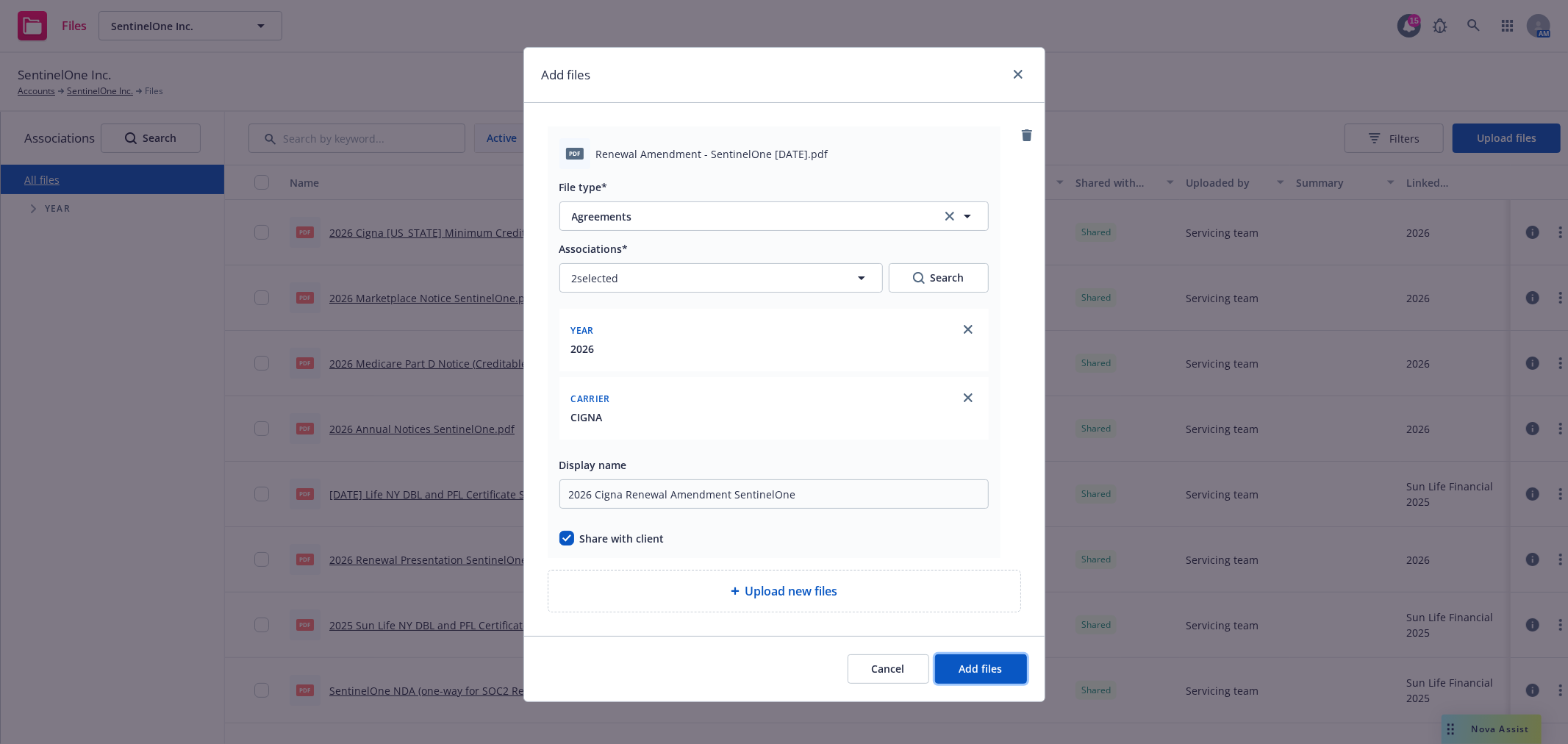
click at [964, 666] on span "Add files" at bounding box center [981, 668] width 44 height 14
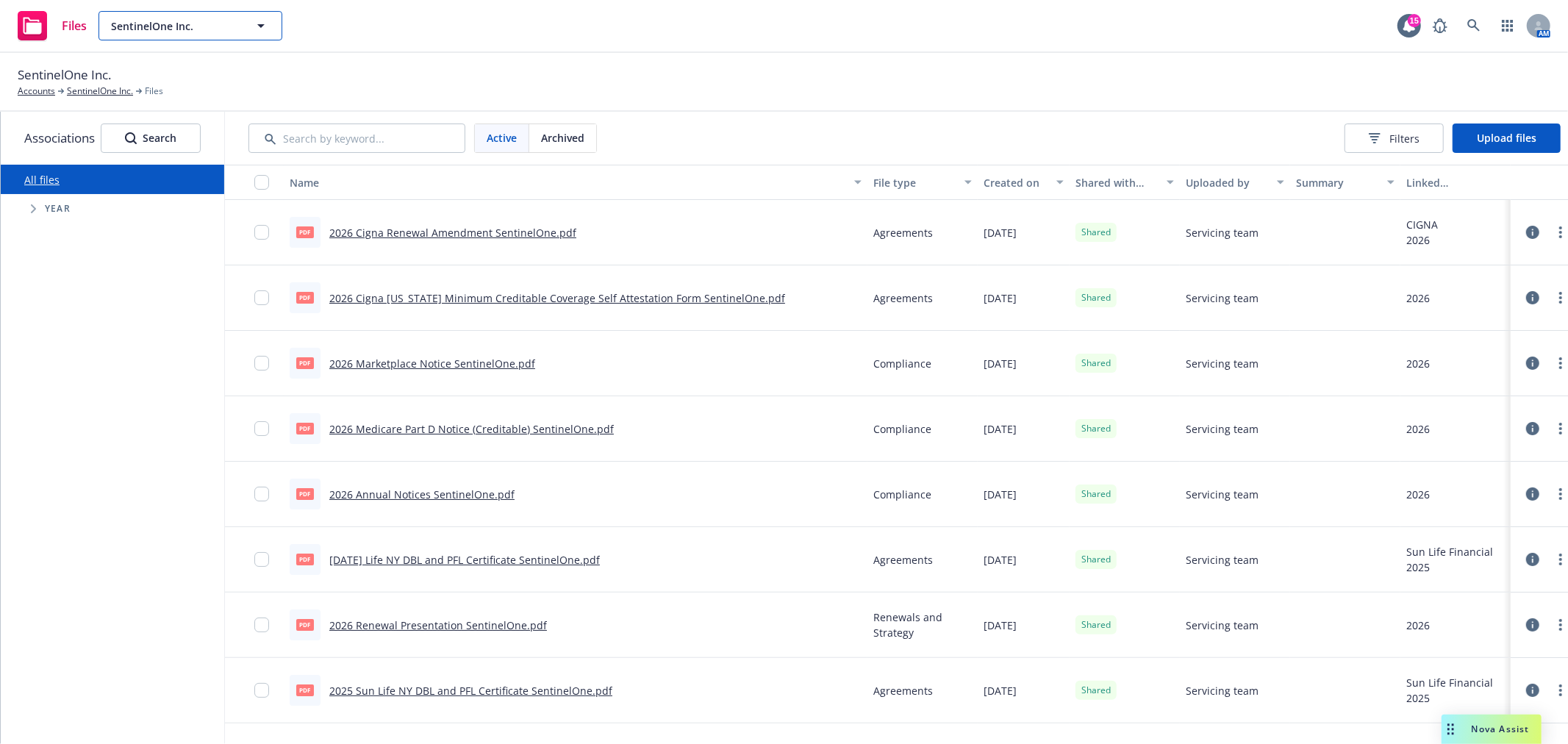
drag, startPoint x: 251, startPoint y: 20, endPoint x: 239, endPoint y: 20, distance: 12.0
click at [248, 20] on button "SentinelOne Inc." at bounding box center [190, 26] width 184 height 29
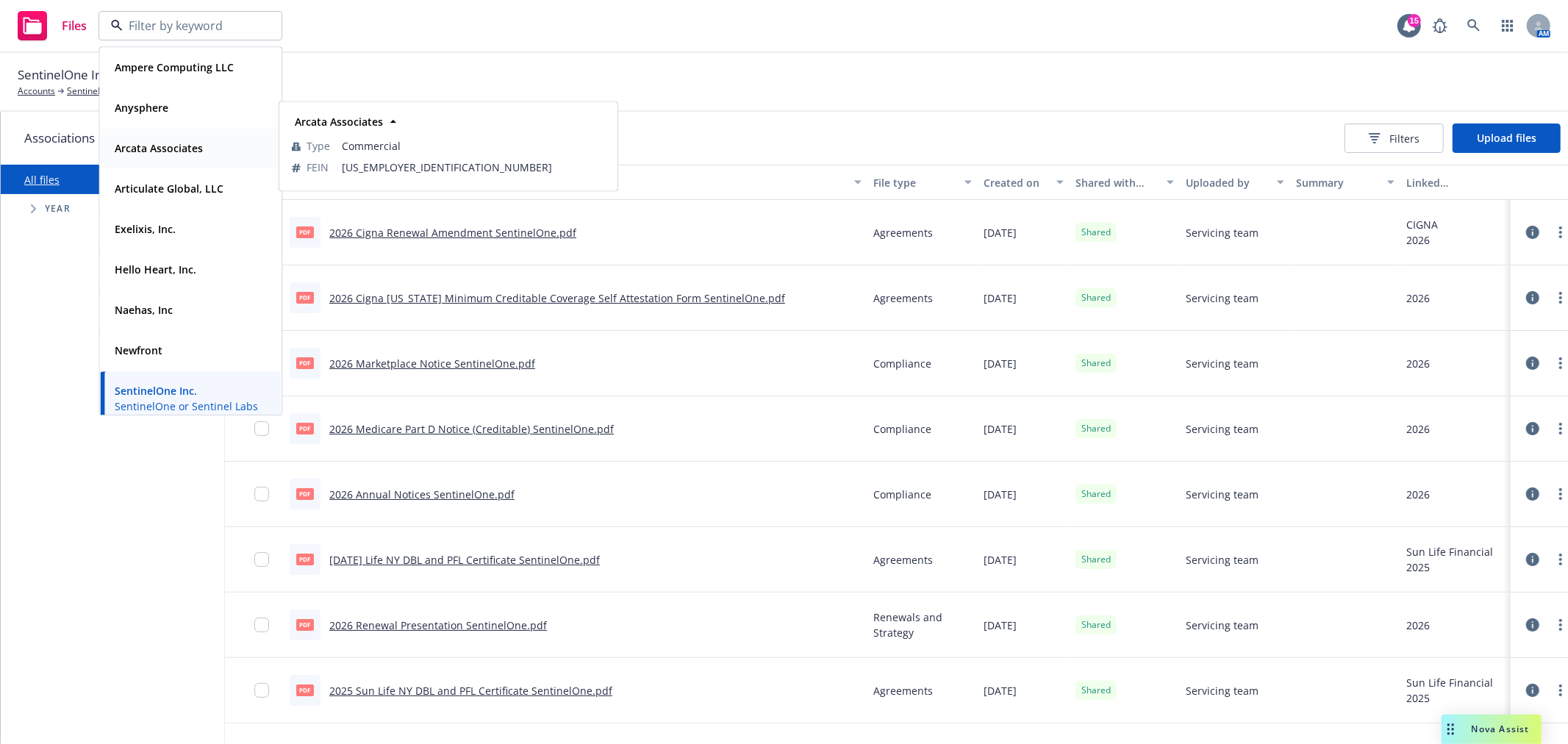
click at [182, 146] on strong "Arcata Associates" at bounding box center [159, 147] width 88 height 14
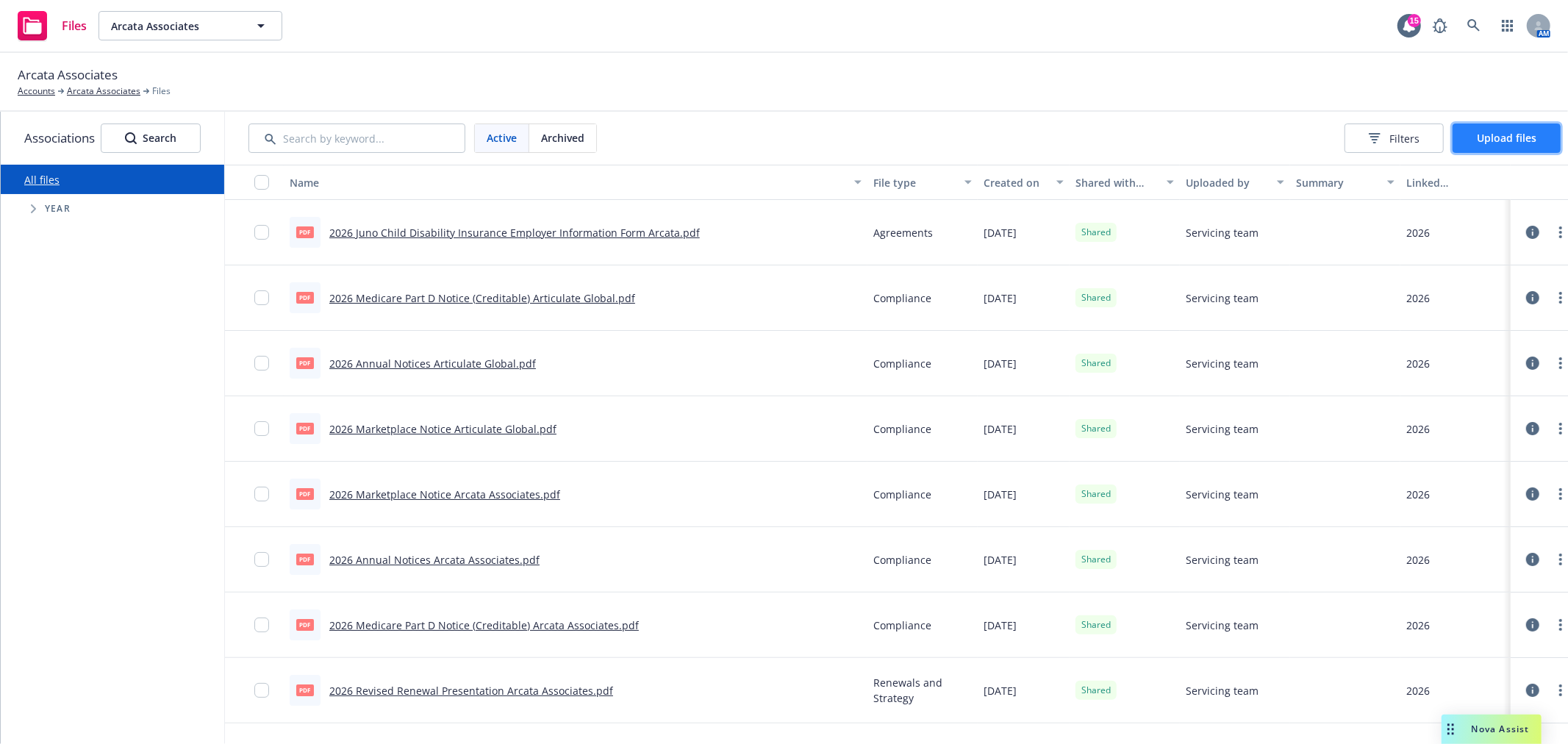
click at [1533, 146] on button "Upload files" at bounding box center [1507, 138] width 108 height 29
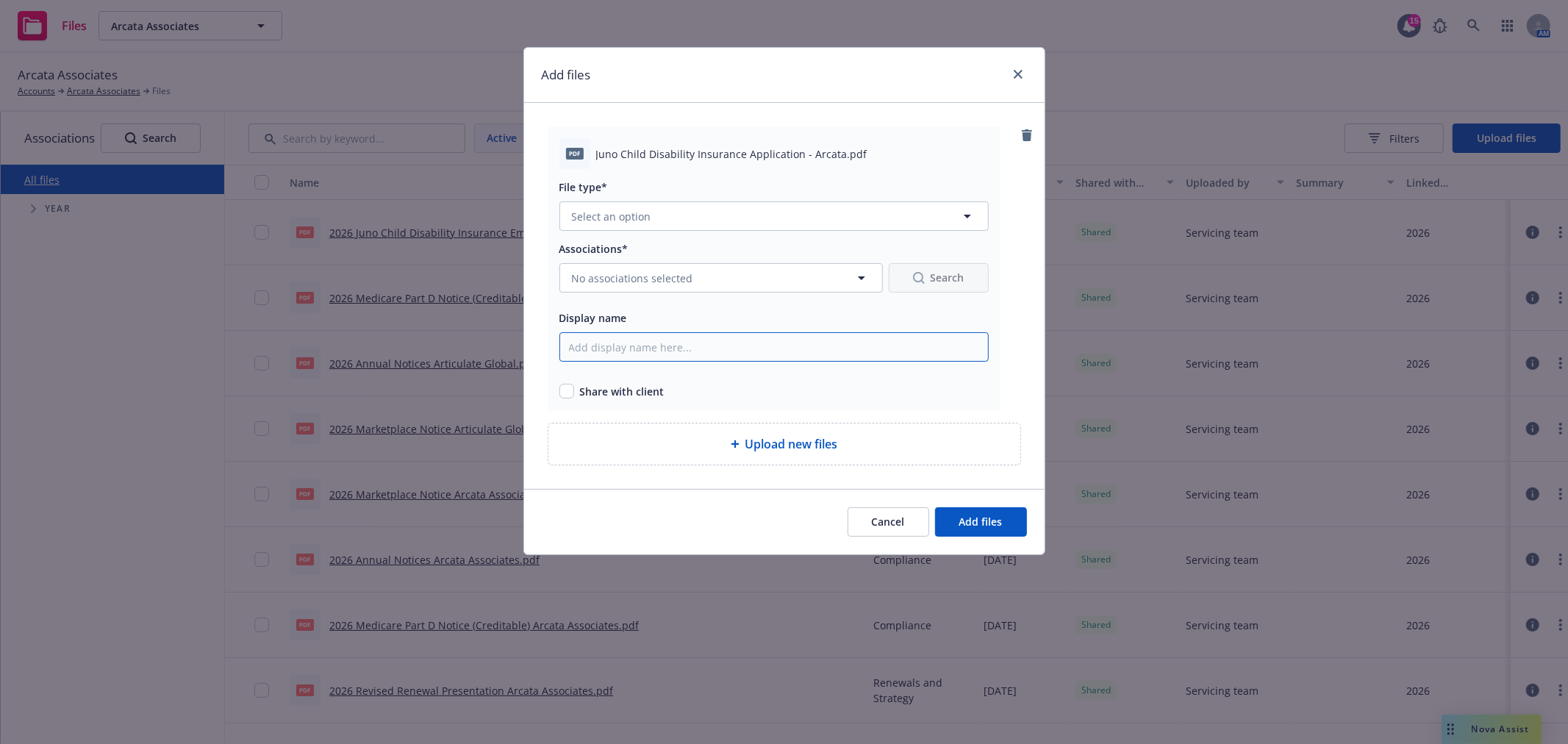
click at [664, 360] on input "Display name" at bounding box center [773, 347] width 430 height 29
paste input "2026 Juno Child Disability Insurance Application Arcata"
type input "2026 Juno Child Disability Insurance Application Arcata"
click at [568, 384] on div "Share with client" at bounding box center [773, 388] width 430 height 21
click at [571, 384] on div "Share with client" at bounding box center [773, 388] width 430 height 21
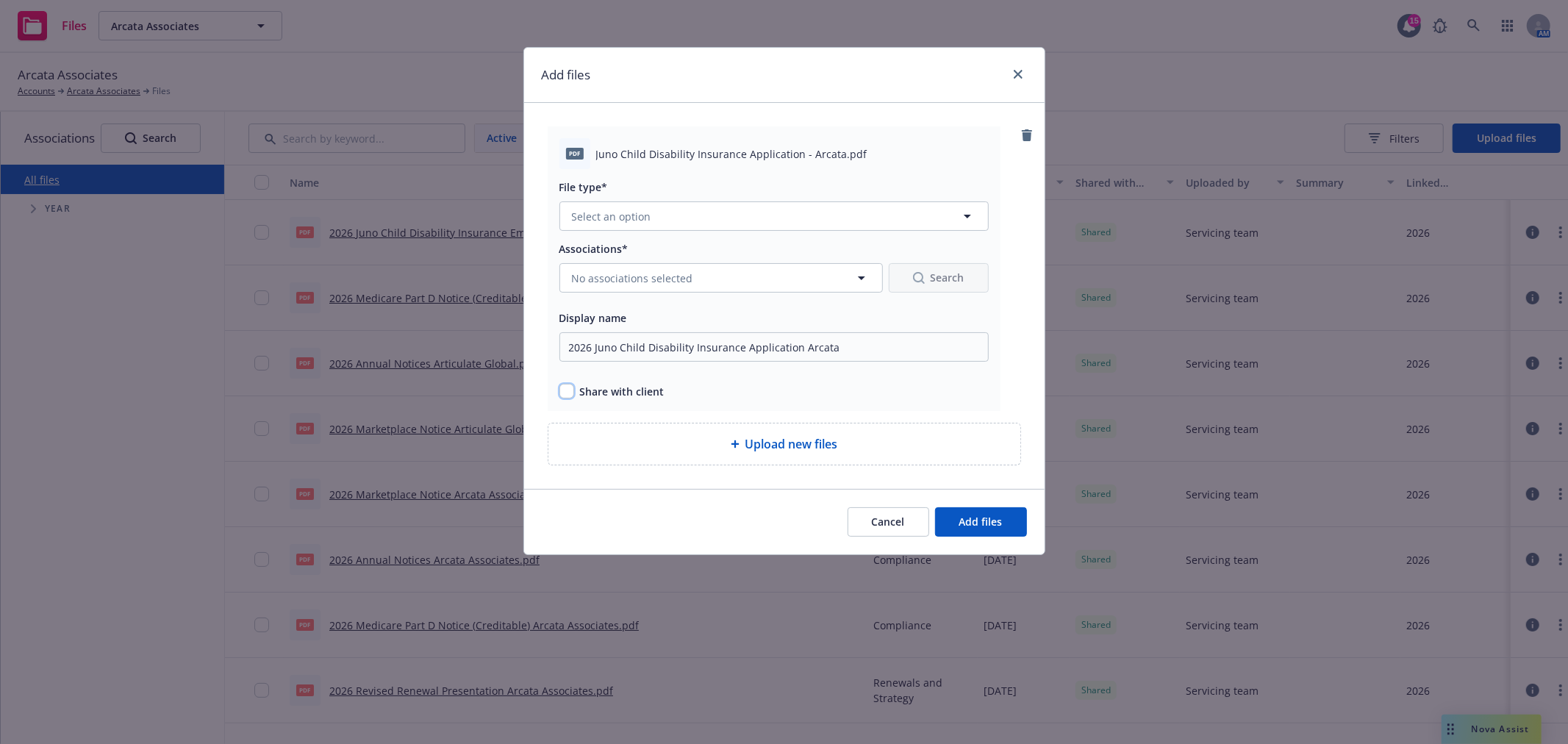
click at [569, 385] on input "checkbox" at bounding box center [566, 391] width 15 height 15
checkbox input "true"
click at [629, 284] on span "No associations selected" at bounding box center [633, 277] width 121 height 15
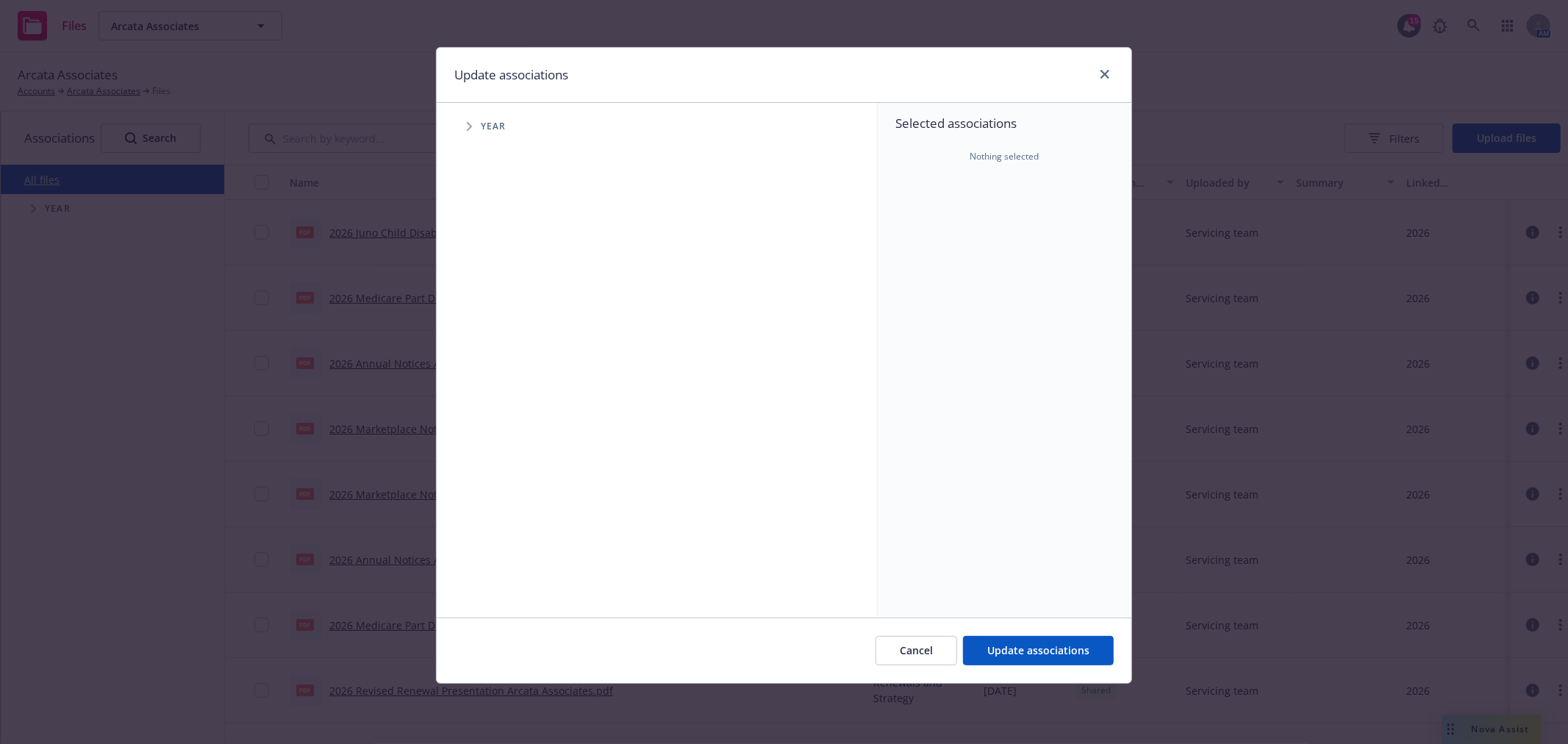
click at [460, 127] on span "Tree Example" at bounding box center [468, 126] width 23 height 23
click at [507, 358] on input "Tree Example" at bounding box center [506, 361] width 15 height 15
checkbox input "true"
click at [1032, 648] on span "Update associations" at bounding box center [1038, 649] width 102 height 14
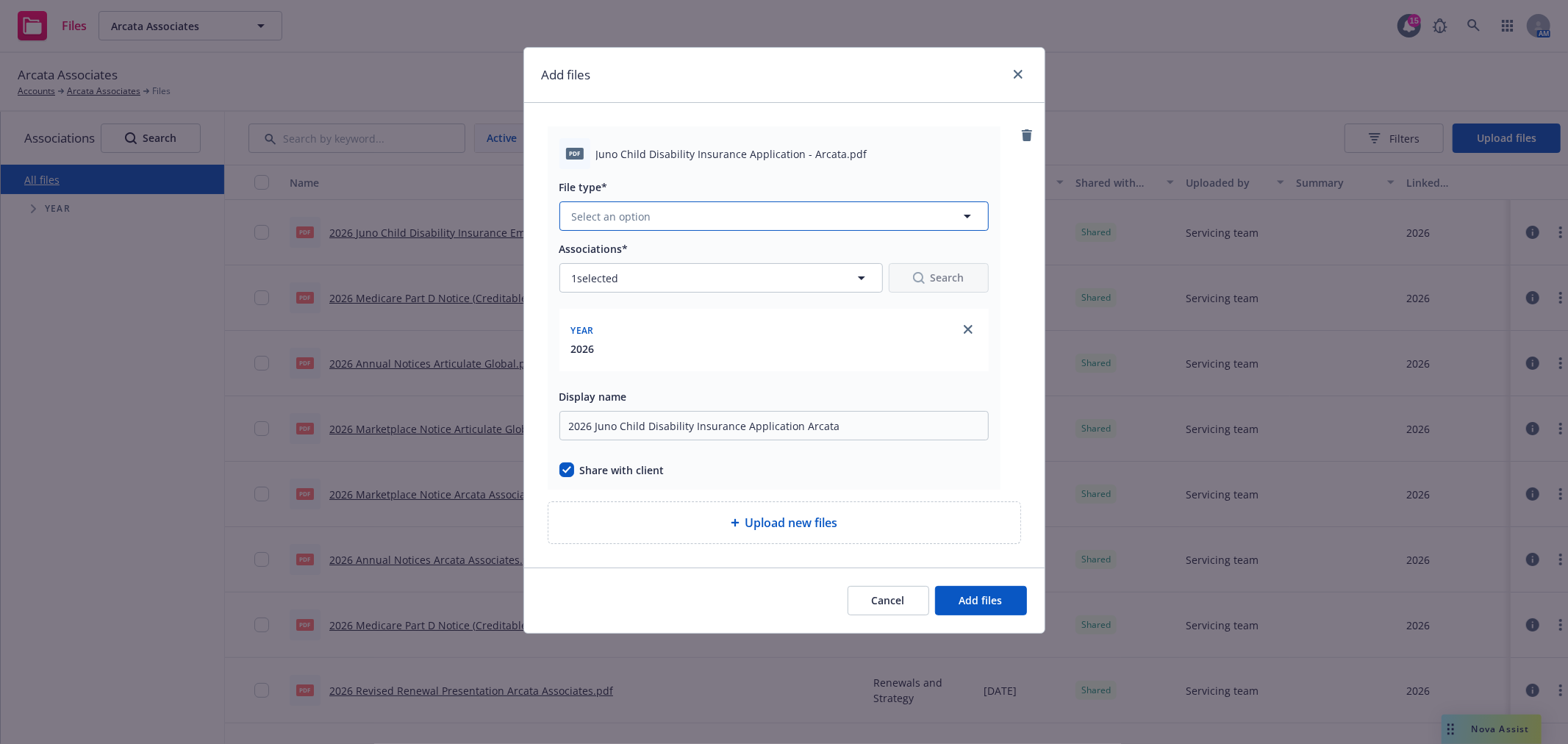
click at [688, 222] on button "Select an option" at bounding box center [773, 216] width 430 height 29
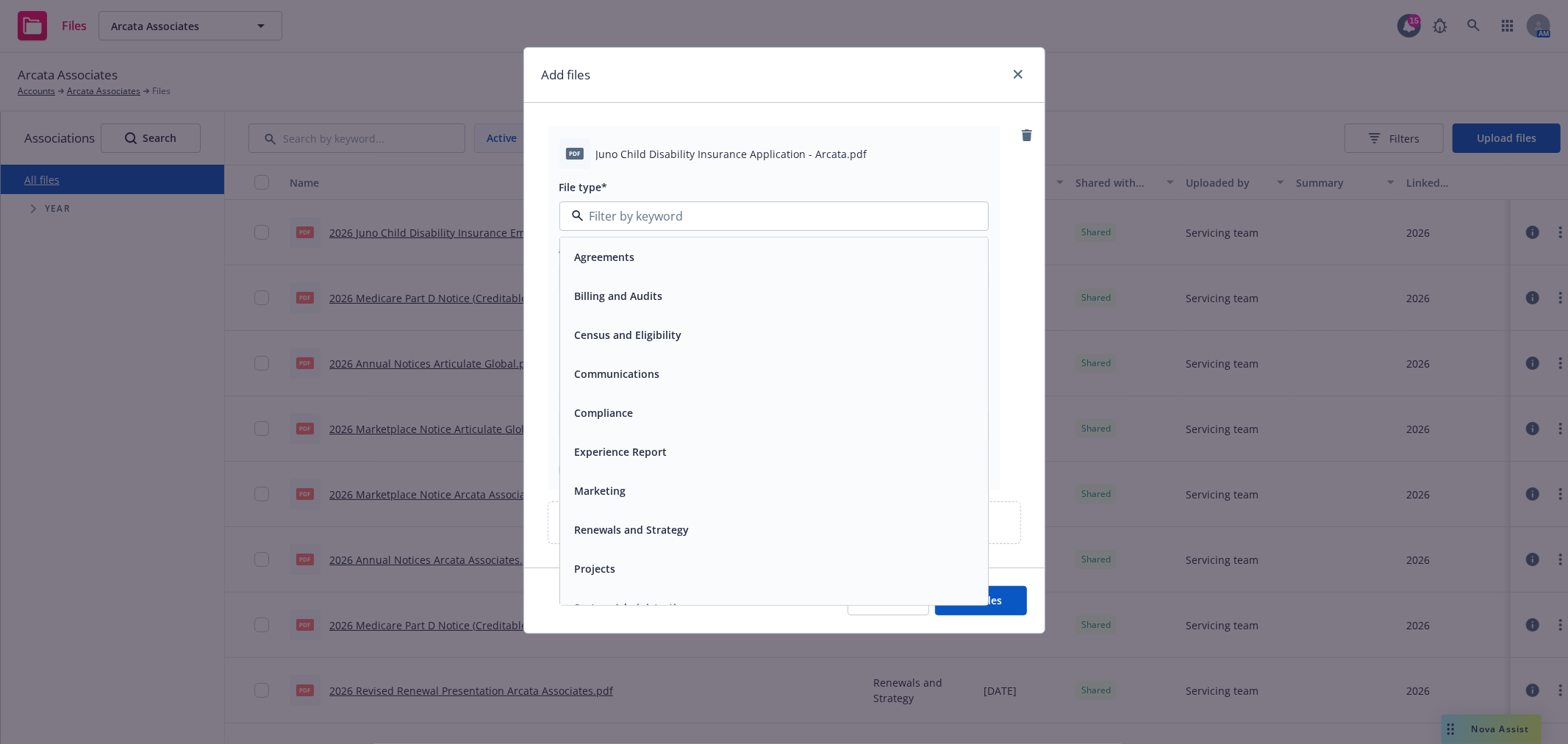
click at [692, 261] on div "Agreements" at bounding box center [773, 256] width 410 height 21
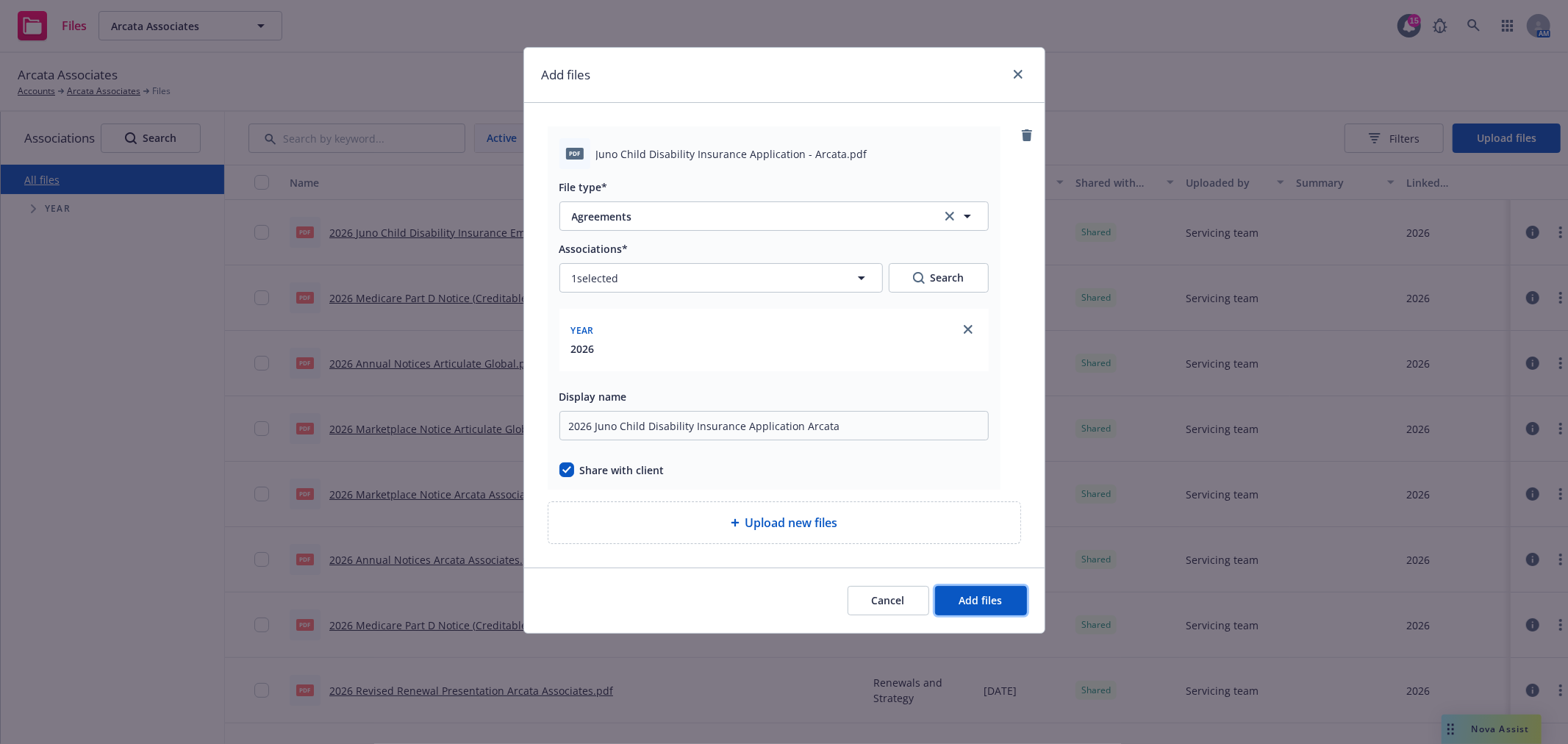
click at [1006, 597] on button "Add files" at bounding box center [981, 600] width 92 height 29
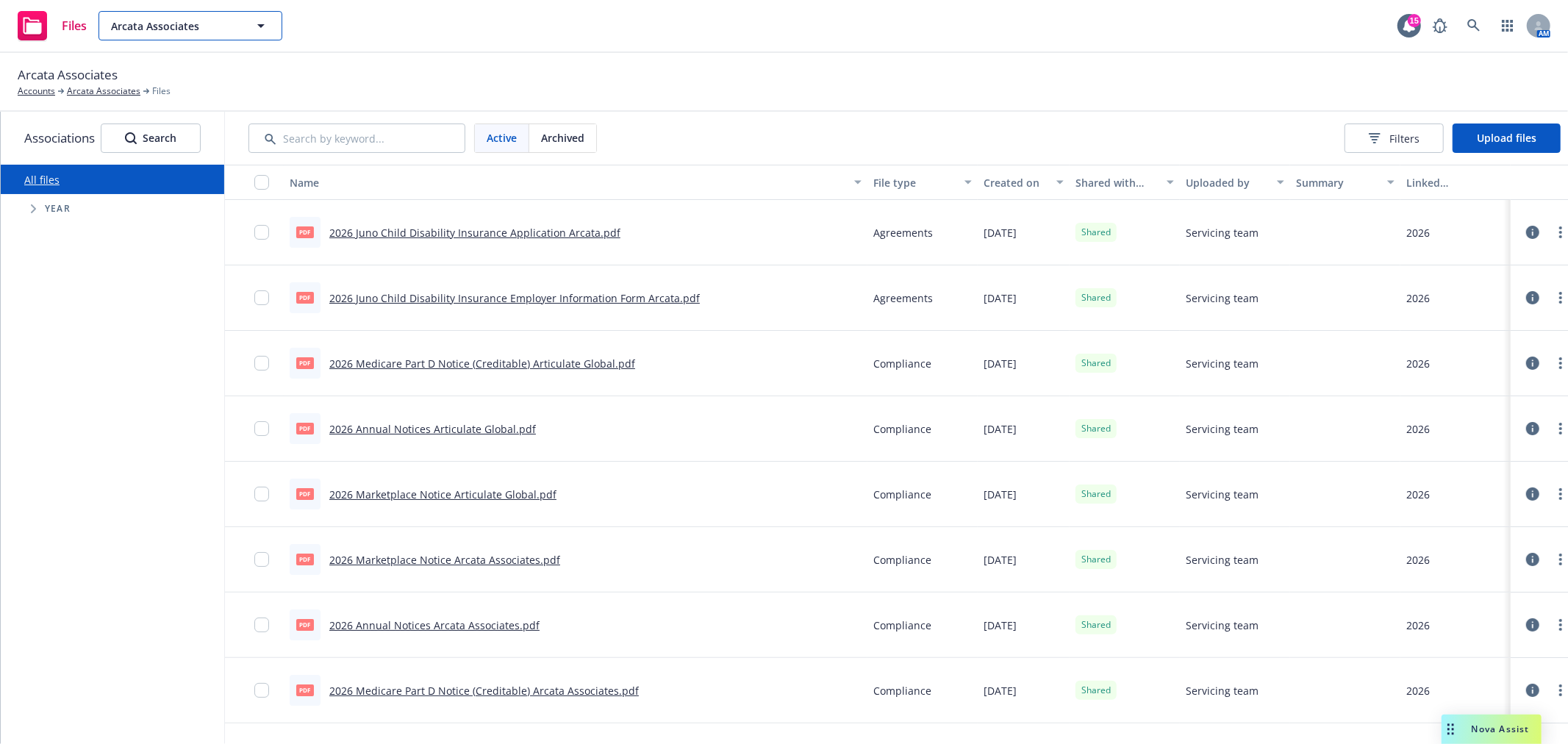
click at [219, 27] on span "Arcata Associates" at bounding box center [174, 26] width 127 height 15
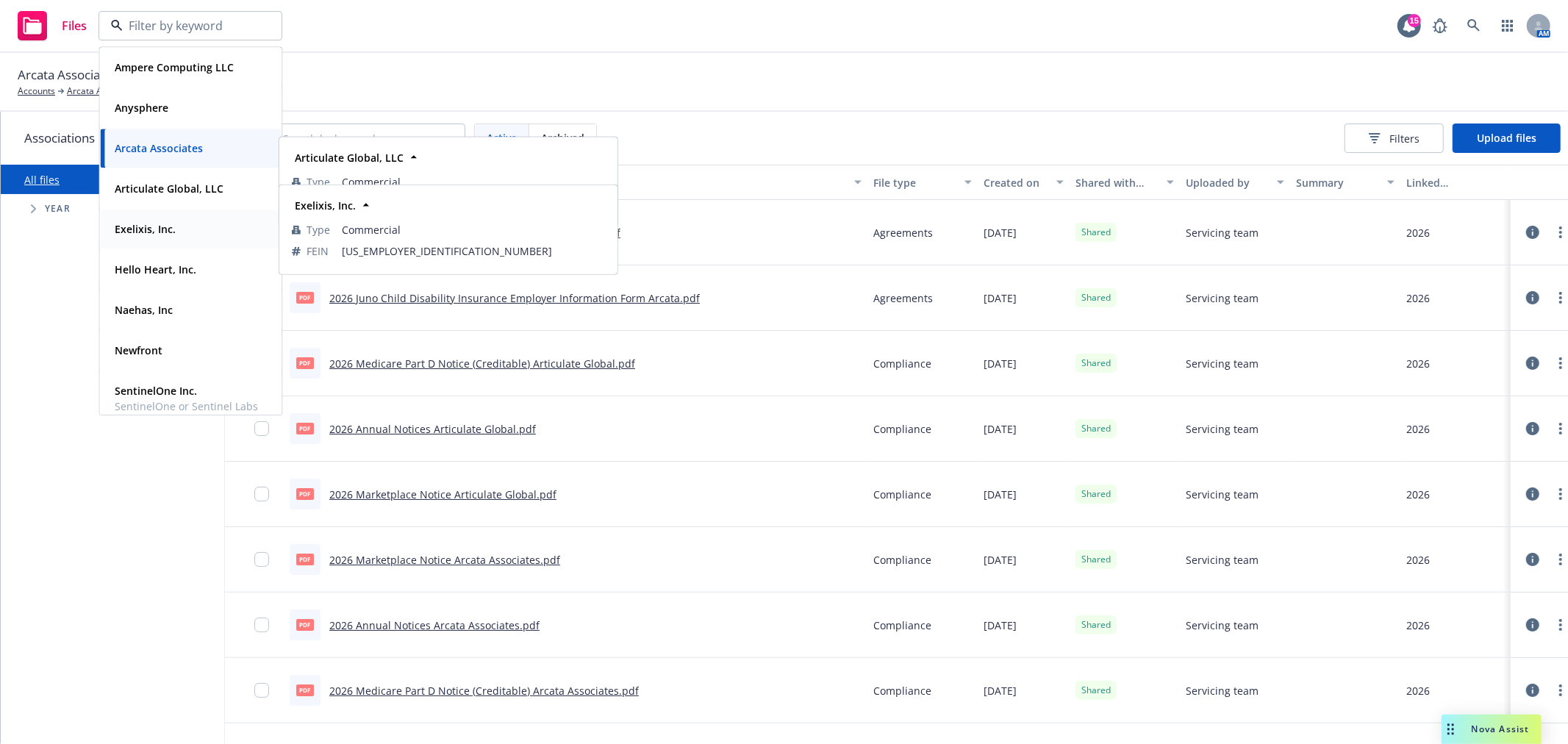
click at [188, 222] on div "Exelixis, Inc." at bounding box center [190, 229] width 163 height 21
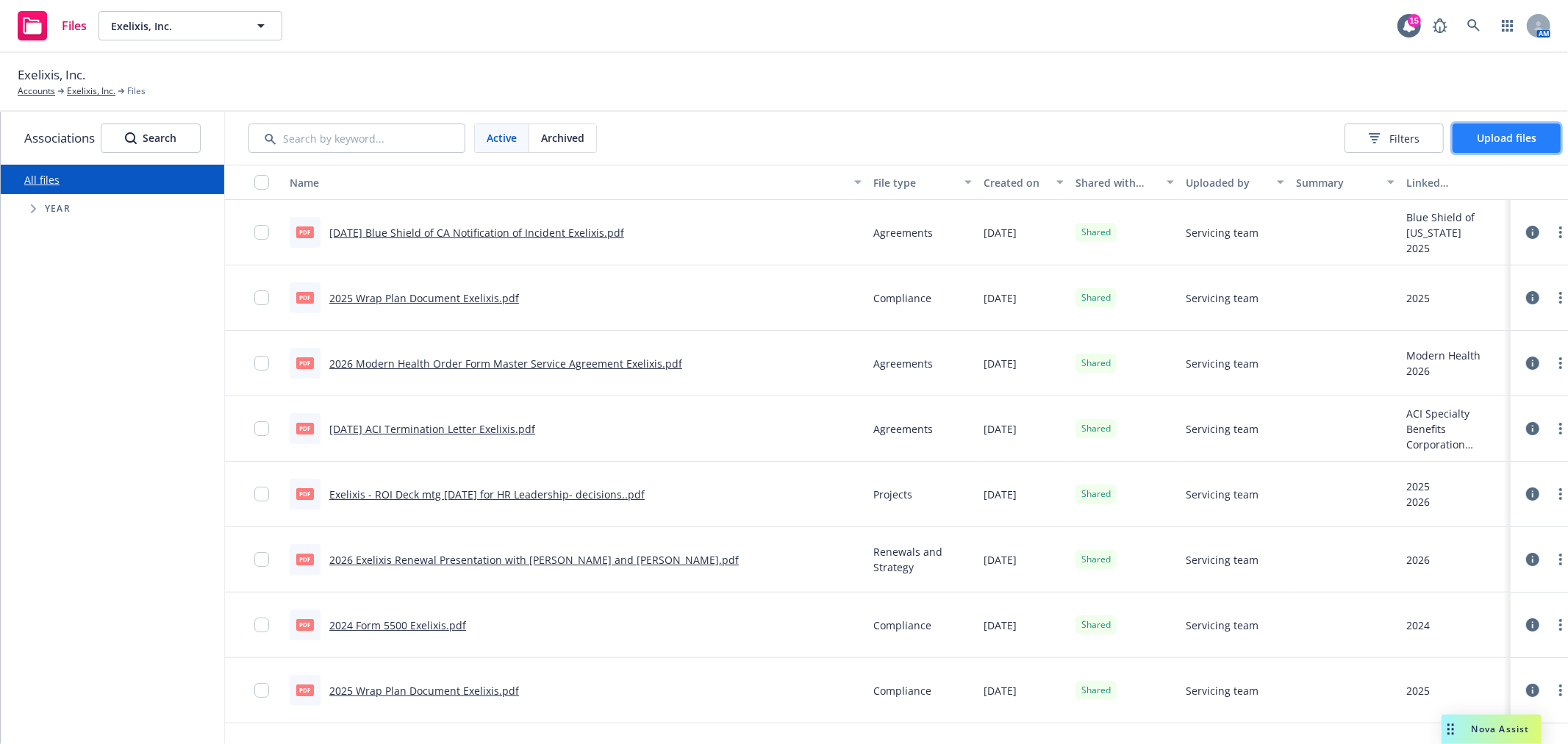
click at [1507, 134] on span "Upload files" at bounding box center [1507, 137] width 60 height 14
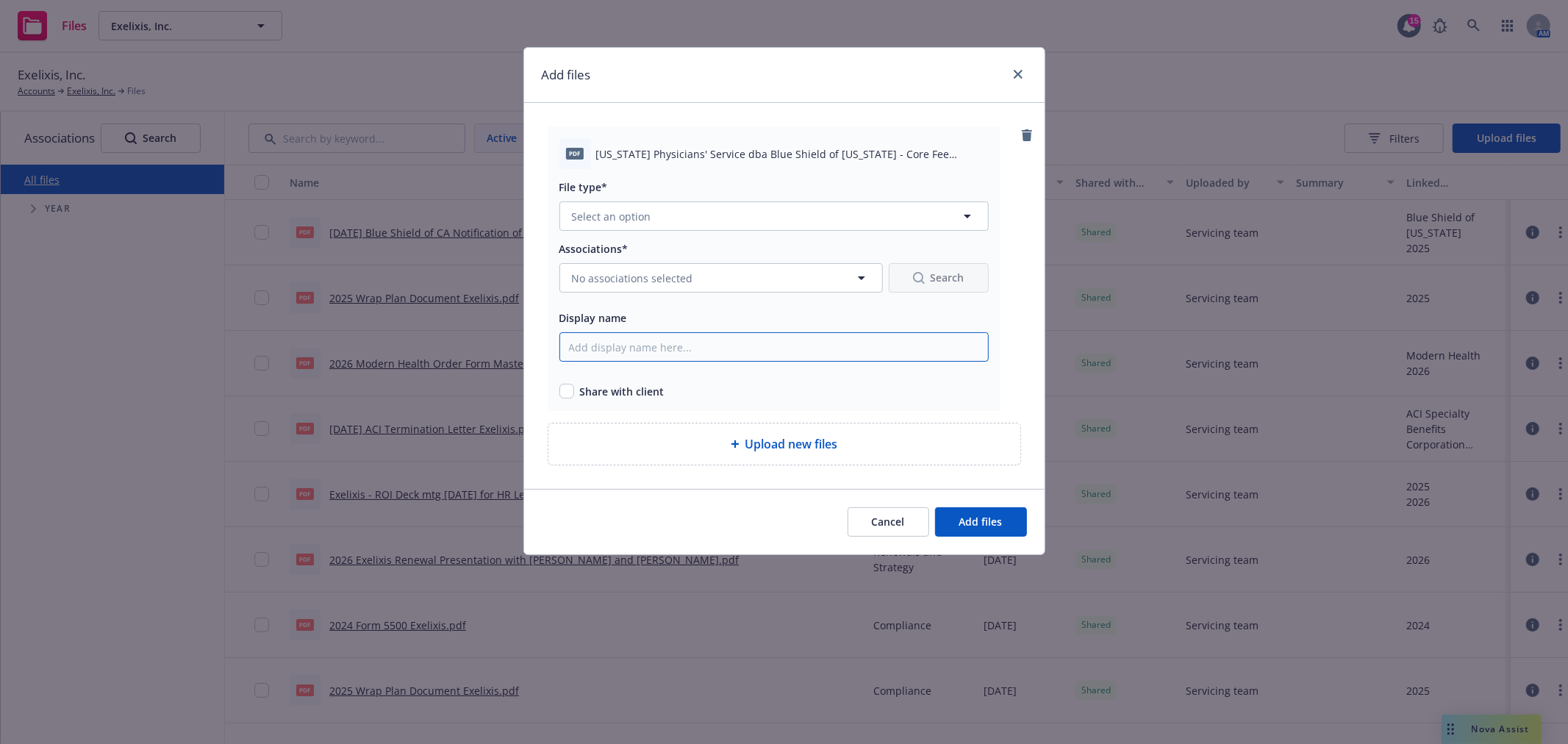
click at [635, 347] on input "Display name" at bounding box center [773, 347] width 430 height 29
drag, startPoint x: 854, startPoint y: 351, endPoint x: 443, endPoint y: 348, distance: 411.0
click at [443, 348] on div "Add files pdf California Physicians' Service dba Blue Shield of California - Co…" at bounding box center [784, 372] width 1568 height 744
type input "2026 BCBS of CA Core Fee Proposal to ASO Exelixis"
click at [569, 394] on input "checkbox" at bounding box center [566, 391] width 15 height 15
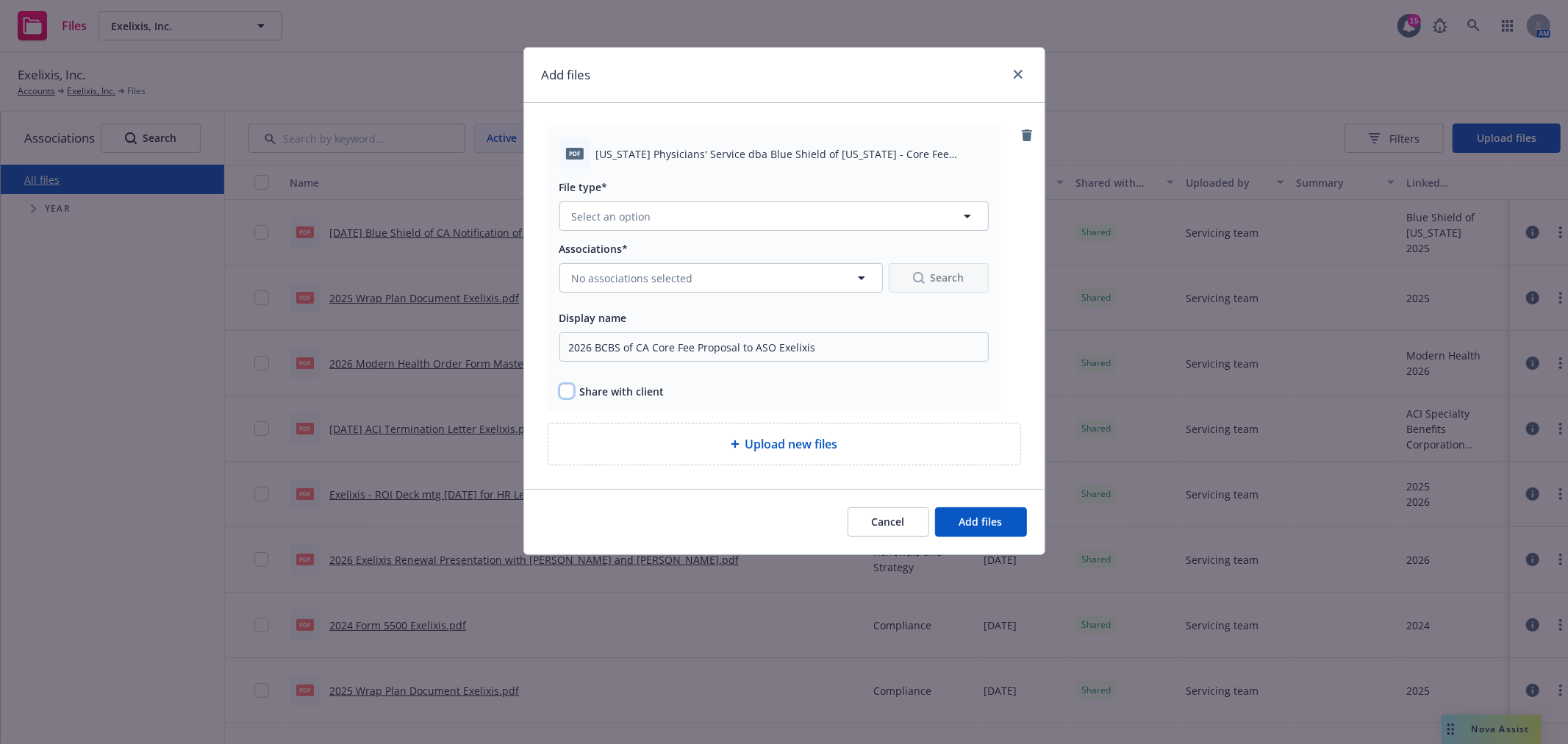
checkbox input "true"
click at [664, 287] on button "No associations selected" at bounding box center [721, 277] width 324 height 29
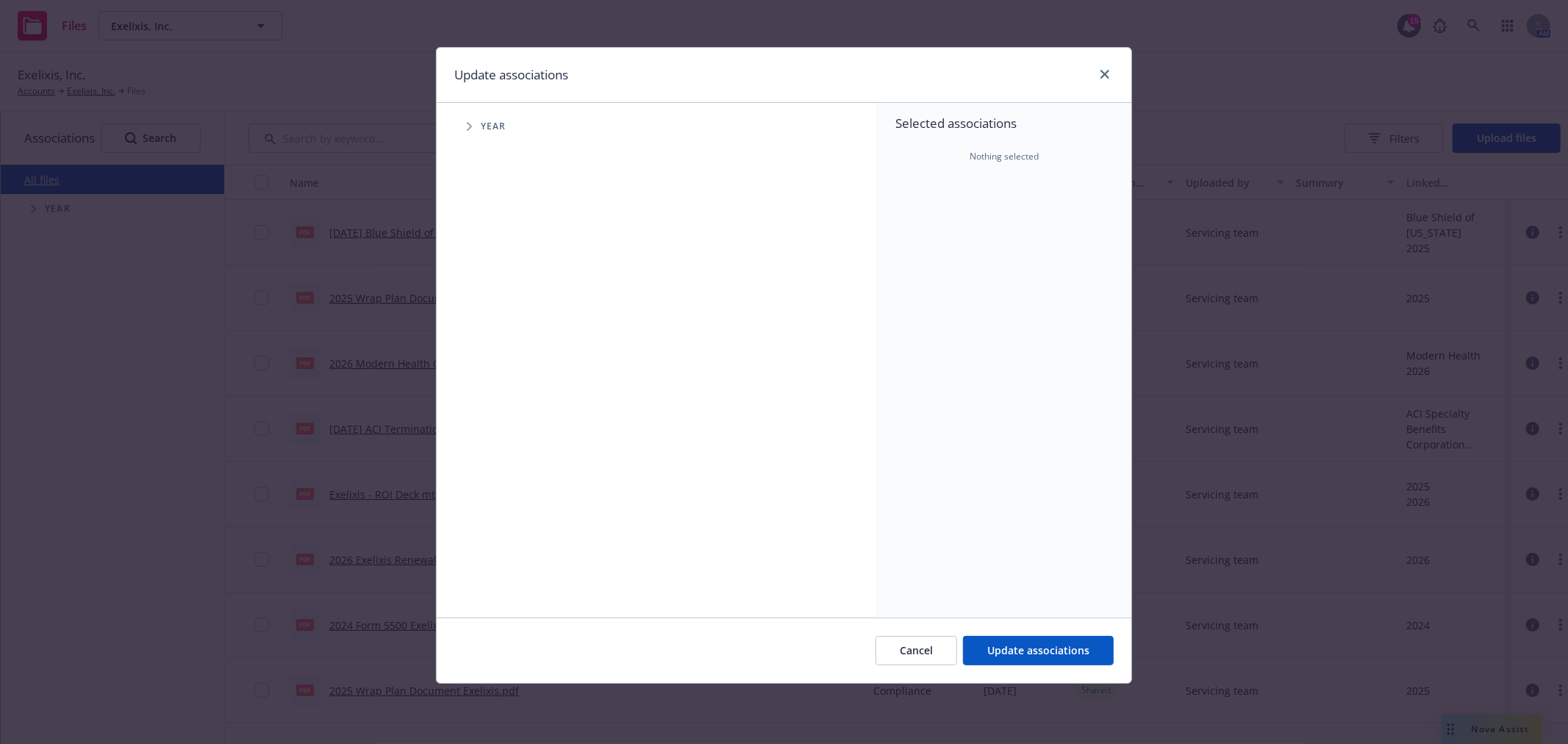
click at [473, 129] on span "Tree Example" at bounding box center [468, 126] width 23 height 23
click at [503, 353] on div "2026 Year" at bounding box center [521, 361] width 44 height 28
checkbox input "true"
click at [487, 362] on icon "Tree Example" at bounding box center [488, 361] width 6 height 9
click at [511, 399] on span "Tree Example" at bounding box center [506, 393] width 23 height 23
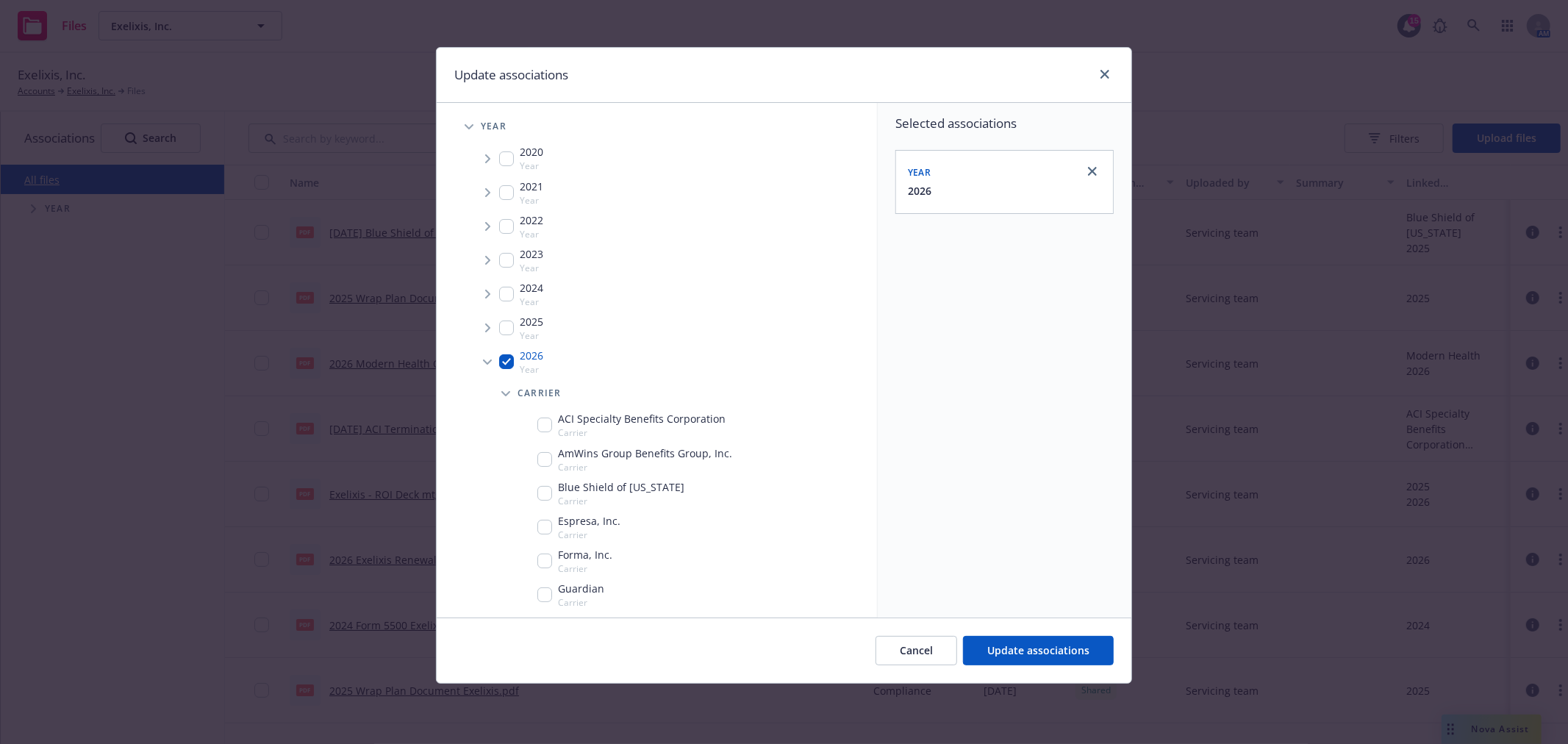
drag, startPoint x: 548, startPoint y: 490, endPoint x: 722, endPoint y: 542, distance: 181.6
click at [549, 489] on input "Tree Example" at bounding box center [545, 493] width 15 height 15
checkbox input "true"
drag, startPoint x: 1091, startPoint y: 657, endPoint x: 1013, endPoint y: 617, distance: 87.7
click at [1085, 656] on button "Update associations" at bounding box center [1038, 650] width 150 height 29
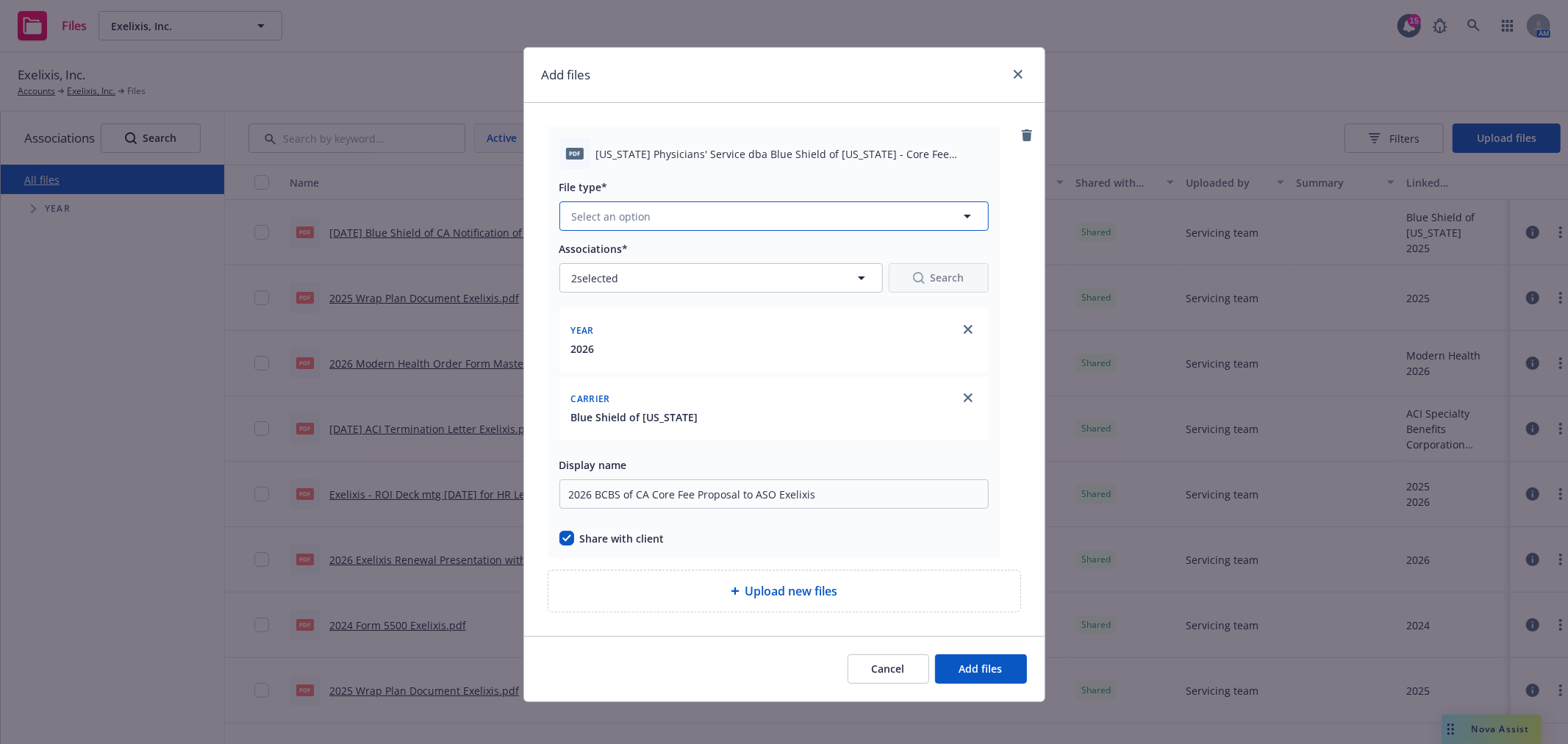
click at [718, 208] on button "Select an option" at bounding box center [773, 216] width 430 height 29
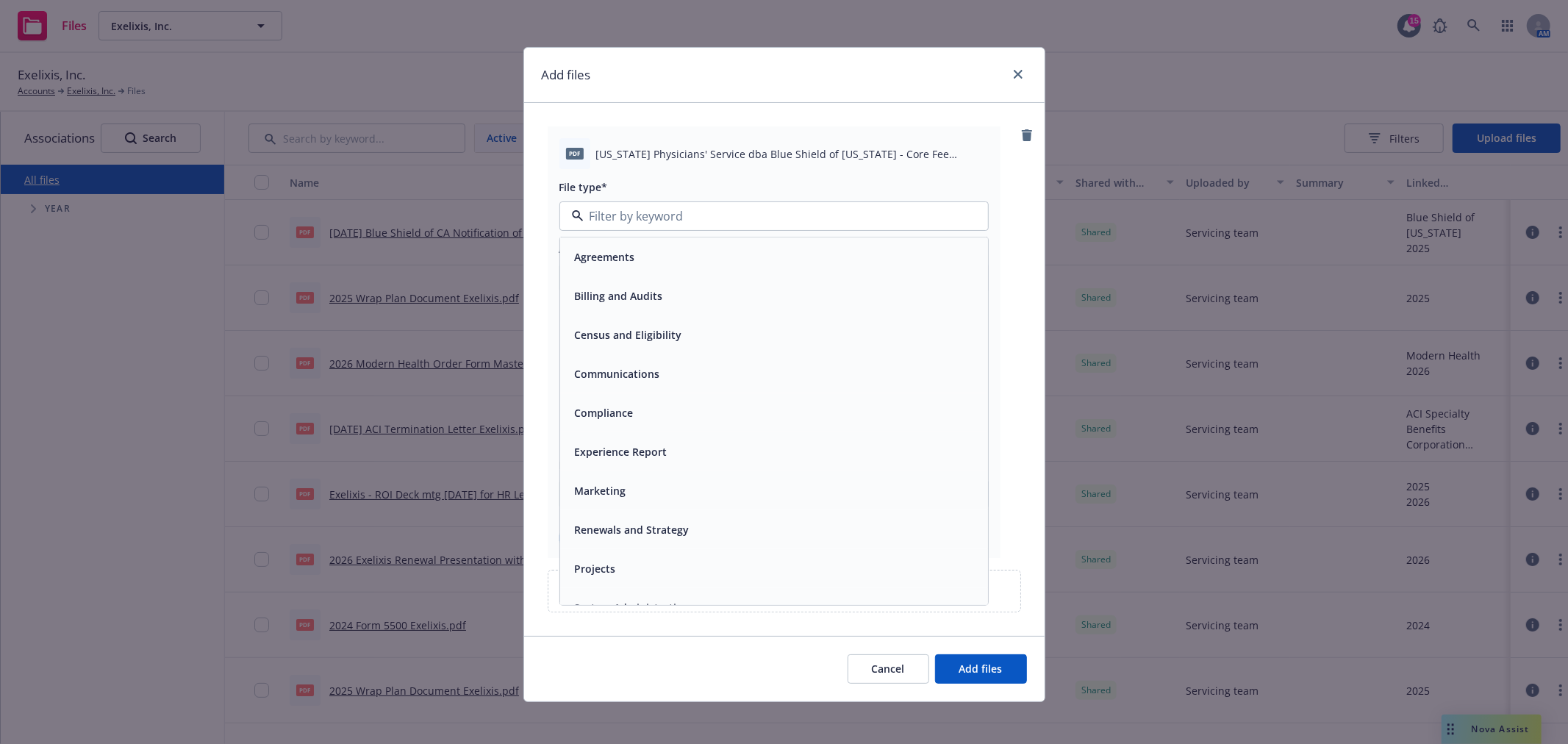
click at [695, 250] on div "Agreements" at bounding box center [773, 256] width 410 height 21
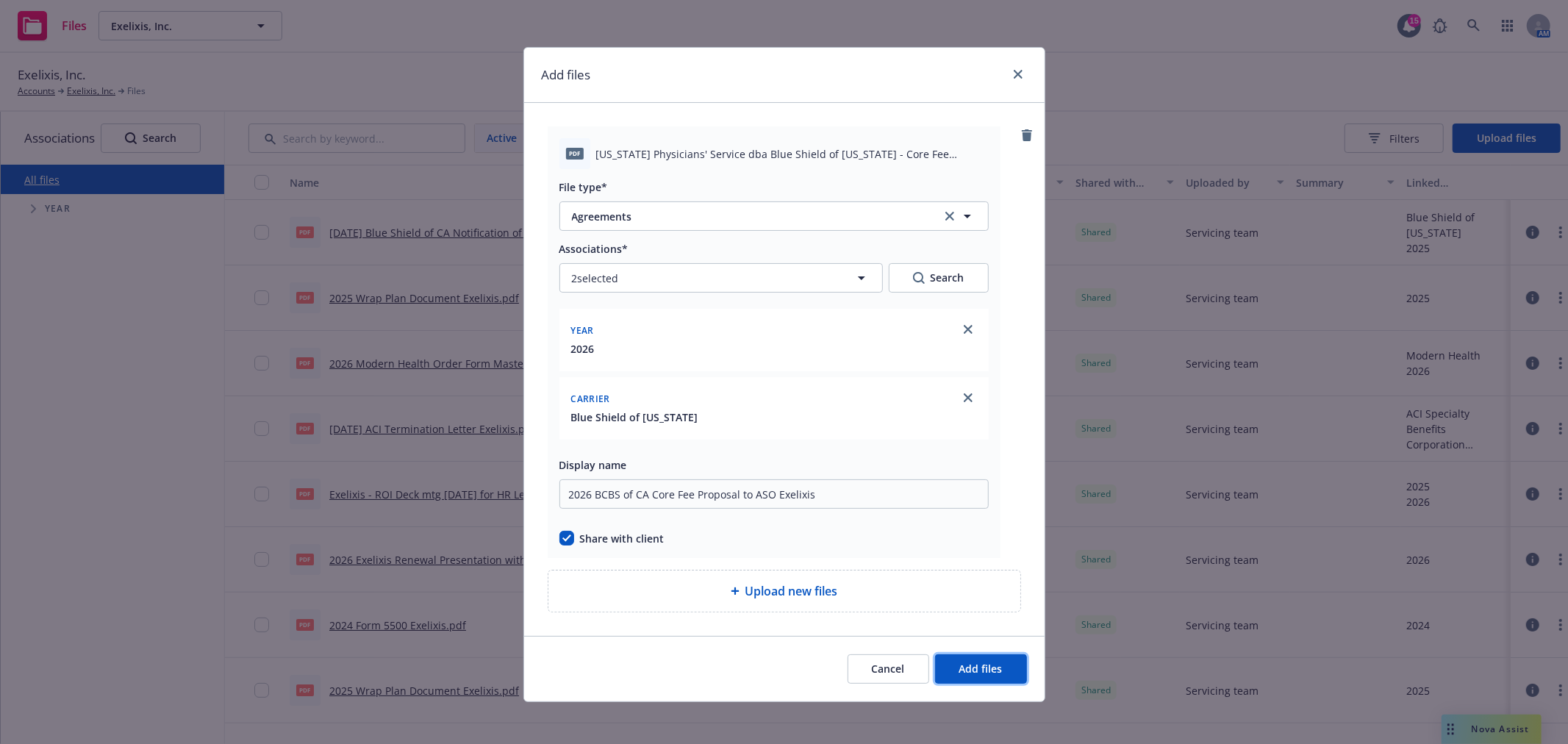
click at [990, 667] on span "Add files" at bounding box center [981, 668] width 44 height 14
